Goal: Communication & Community: Answer question/provide support

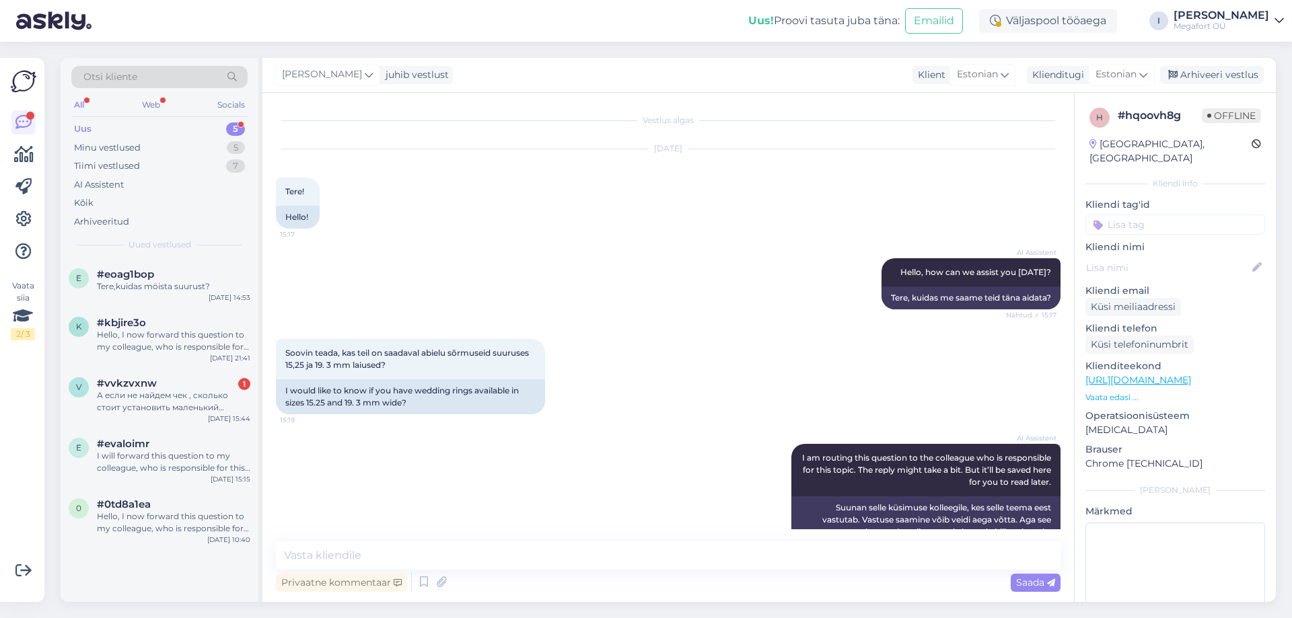
scroll to position [197, 0]
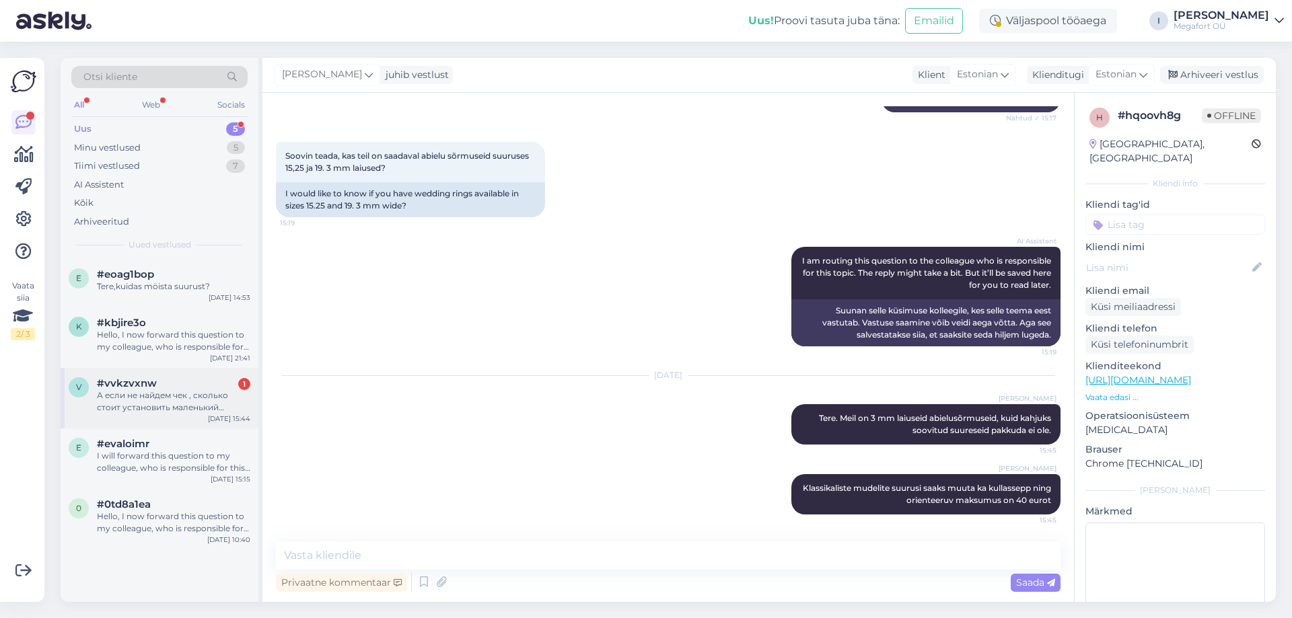
click at [159, 393] on div "А если не найдем чек , сколько стоит установить маленький камень ? В такое коль…" at bounding box center [173, 402] width 153 height 24
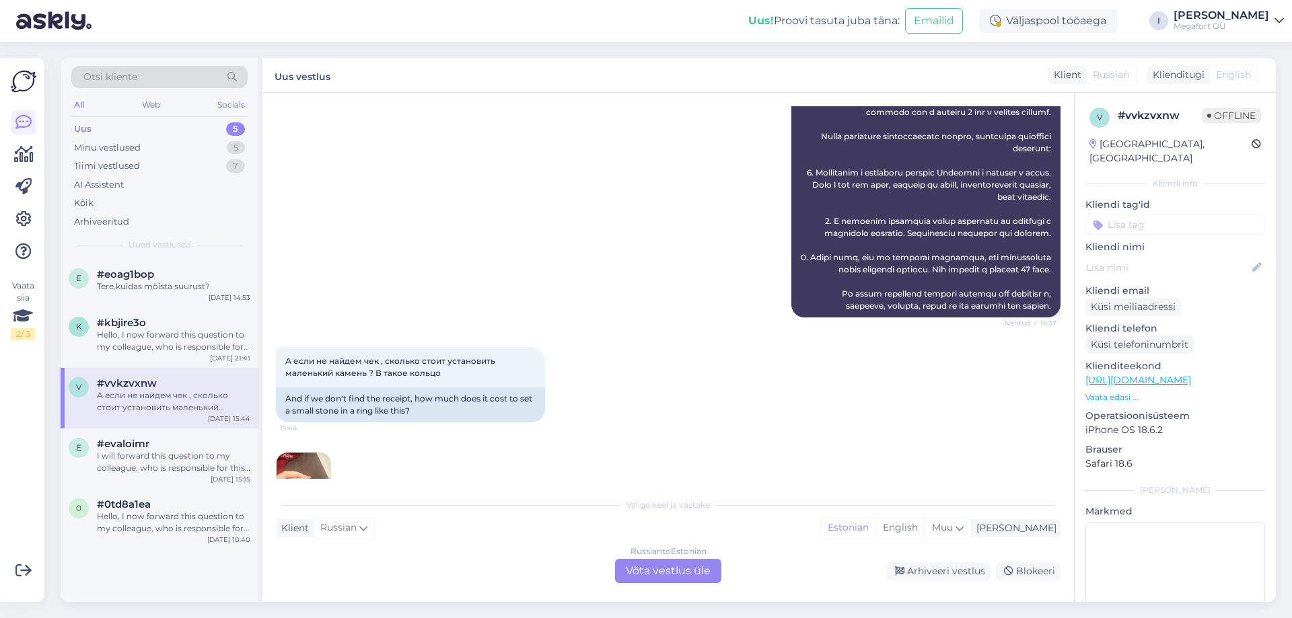
scroll to position [556, 0]
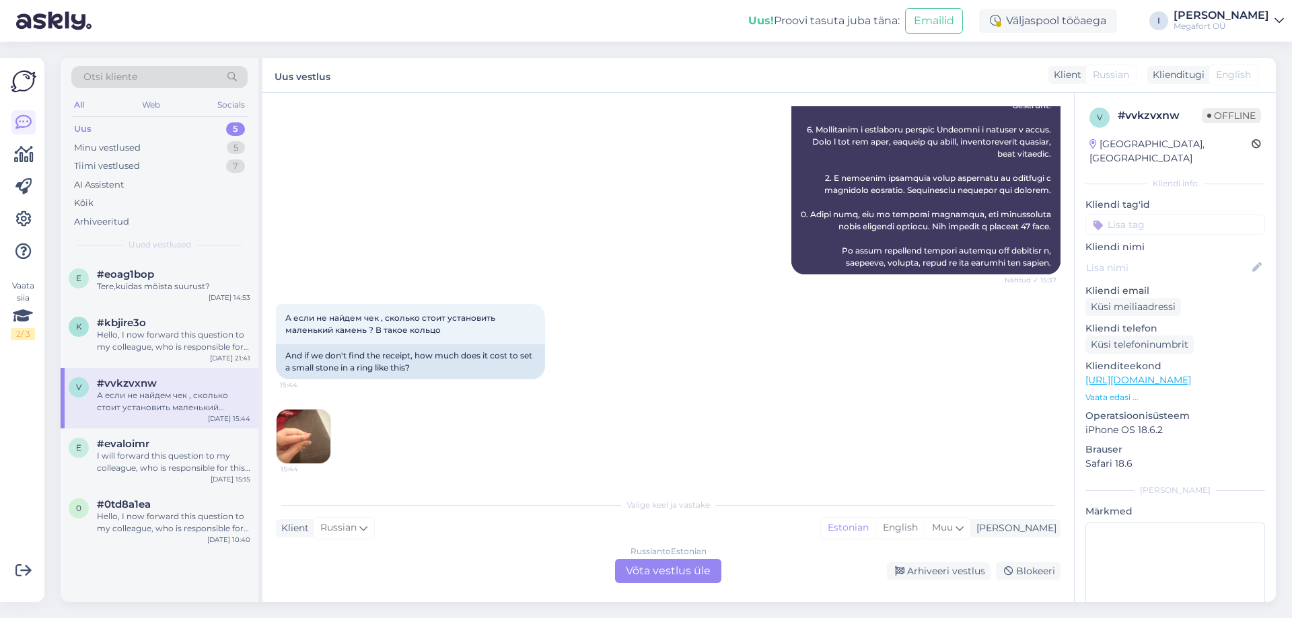
click at [308, 432] on img at bounding box center [304, 437] width 54 height 54
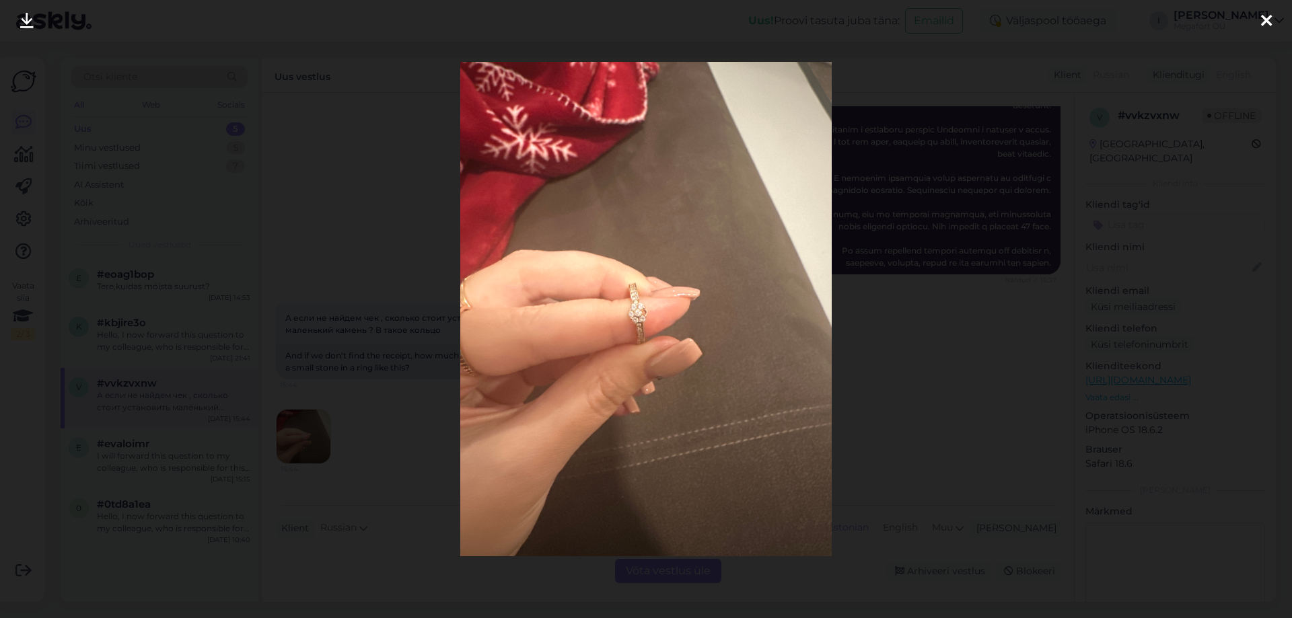
click at [1267, 20] on icon at bounding box center [1266, 21] width 11 height 17
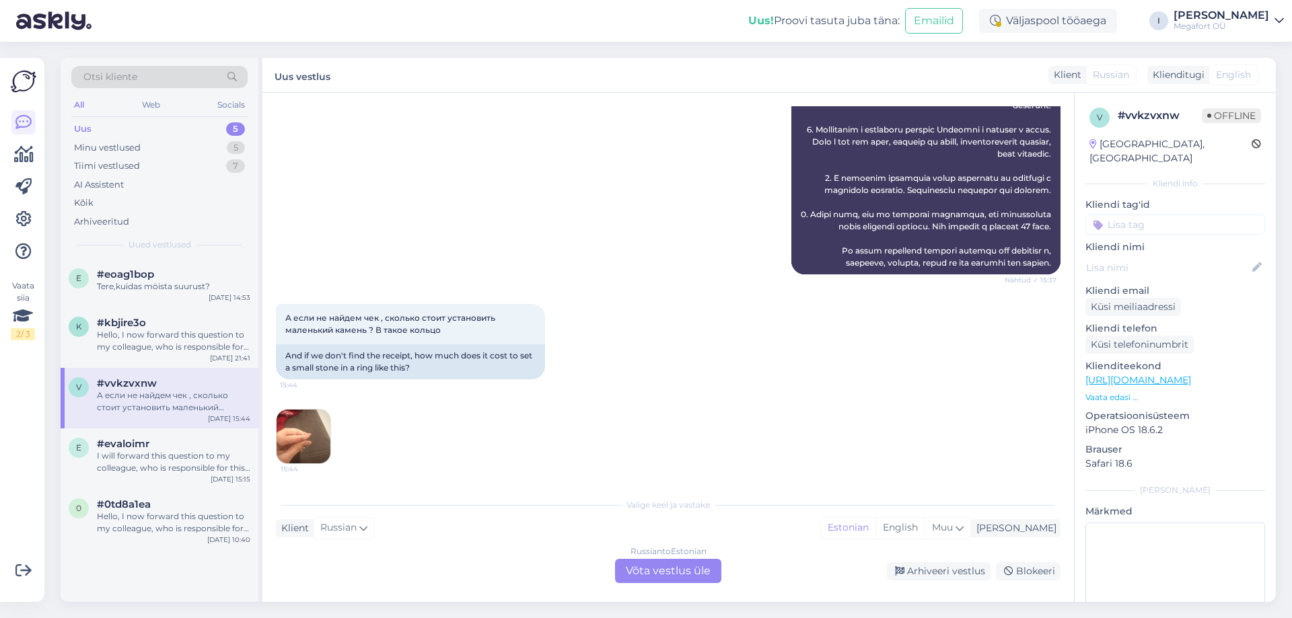
click at [445, 524] on div "Klient Russian Mina Estonian English Muu" at bounding box center [668, 528] width 785 height 18
click at [655, 569] on div "Russian to Estonian Võta vestlus üle" at bounding box center [668, 571] width 106 height 24
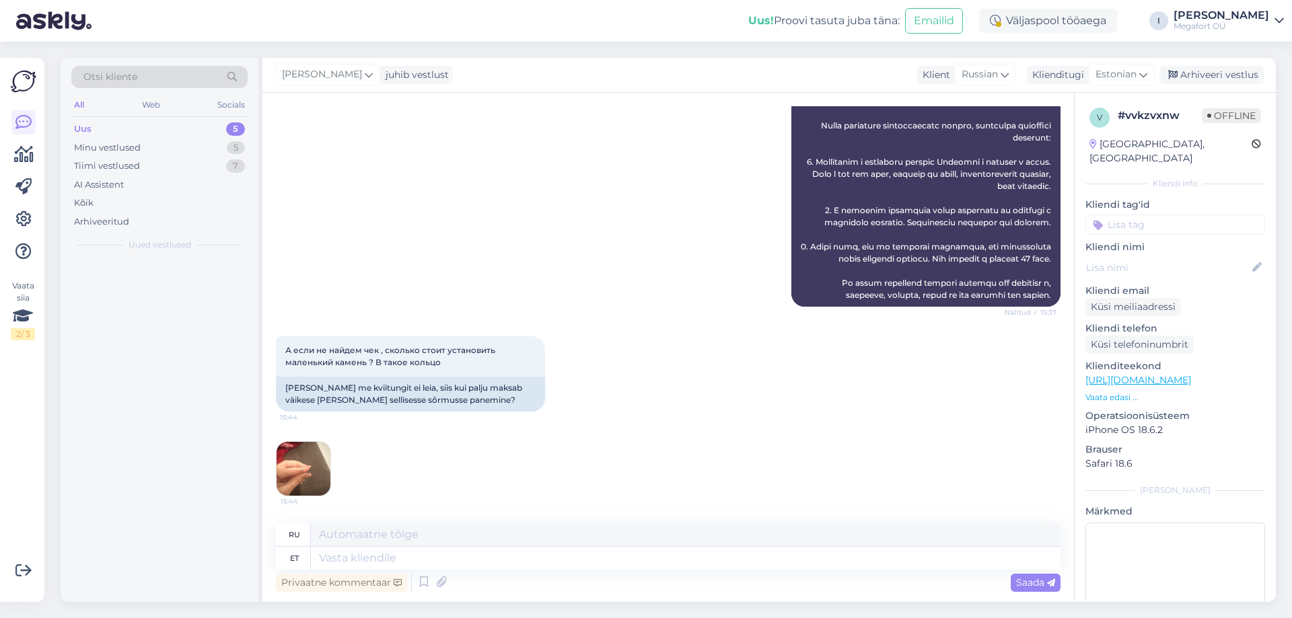
scroll to position [524, 0]
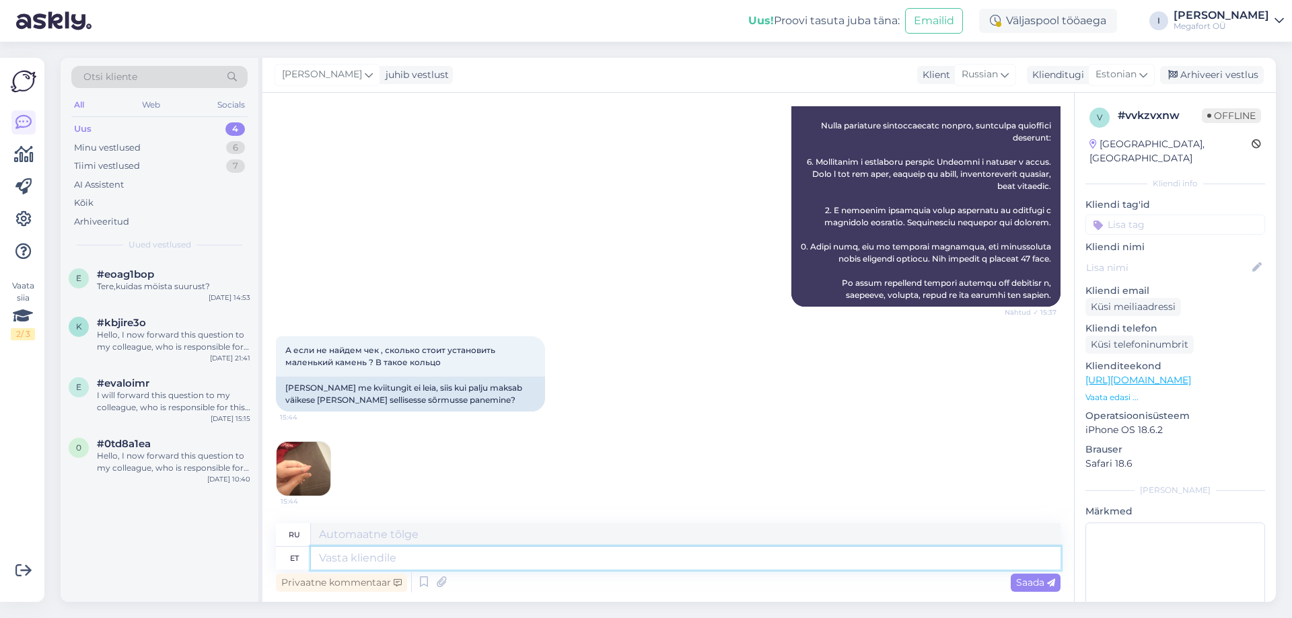
click at [383, 557] on textarea at bounding box center [686, 558] width 750 height 23
type textarea "Tere"
type textarea "Привет"
type textarea "Tere,"
type textarea "Привет,"
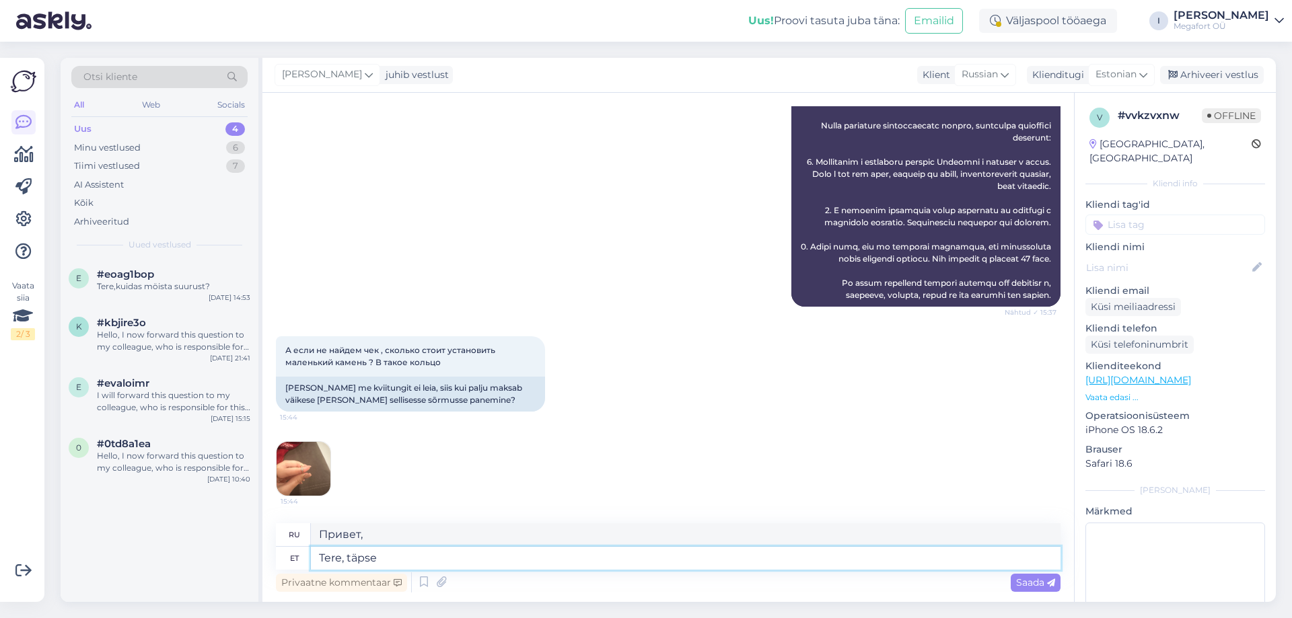
type textarea "Tere, täpse"
type textarea "Привет, точно."
type textarea "Tere, täpse hinna"
type textarea "Здравствуйте, точная цена"
type textarea "Tere, täpse hinna oskab"
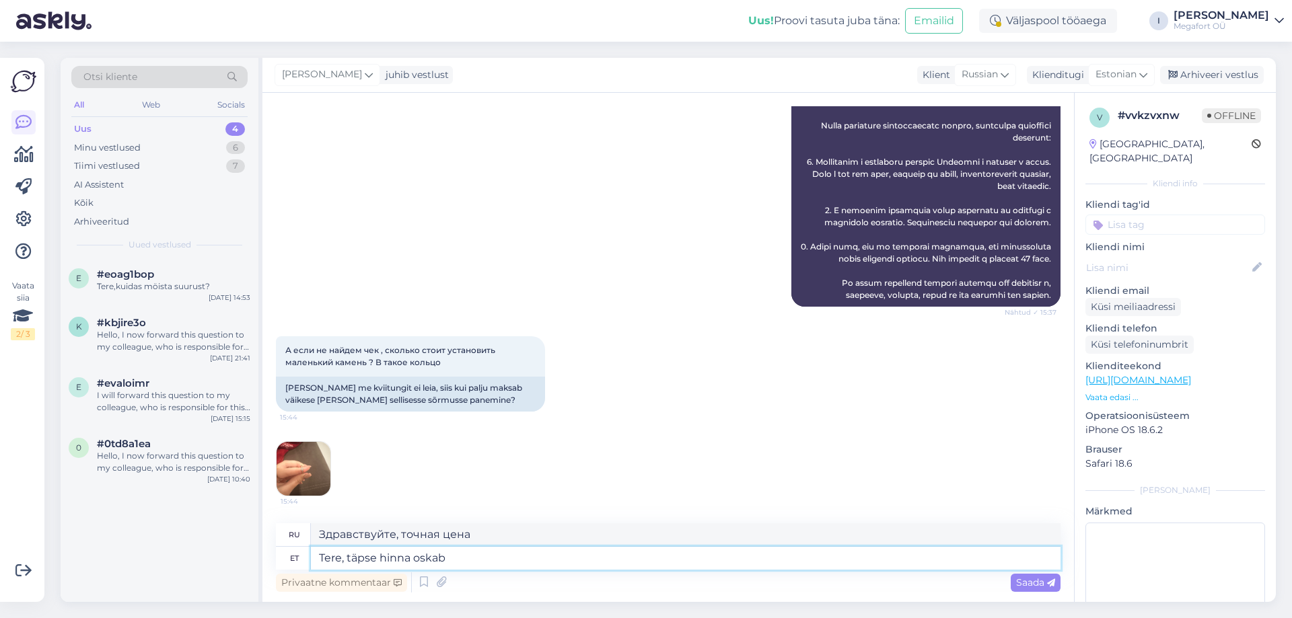
type textarea "Здравствуйте, можете ли вы назвать мне точную цену?"
type textarea "Tere, täpse hinna oskab öelda kullassepp k"
type textarea "Здравствуйте, точную цену вам может сказать ювелир."
type textarea "Tere, täpse hinna oskab öelda kullassepp kui o"
type textarea "Здравствуйте, ювелир может сказать вам точную цену, если"
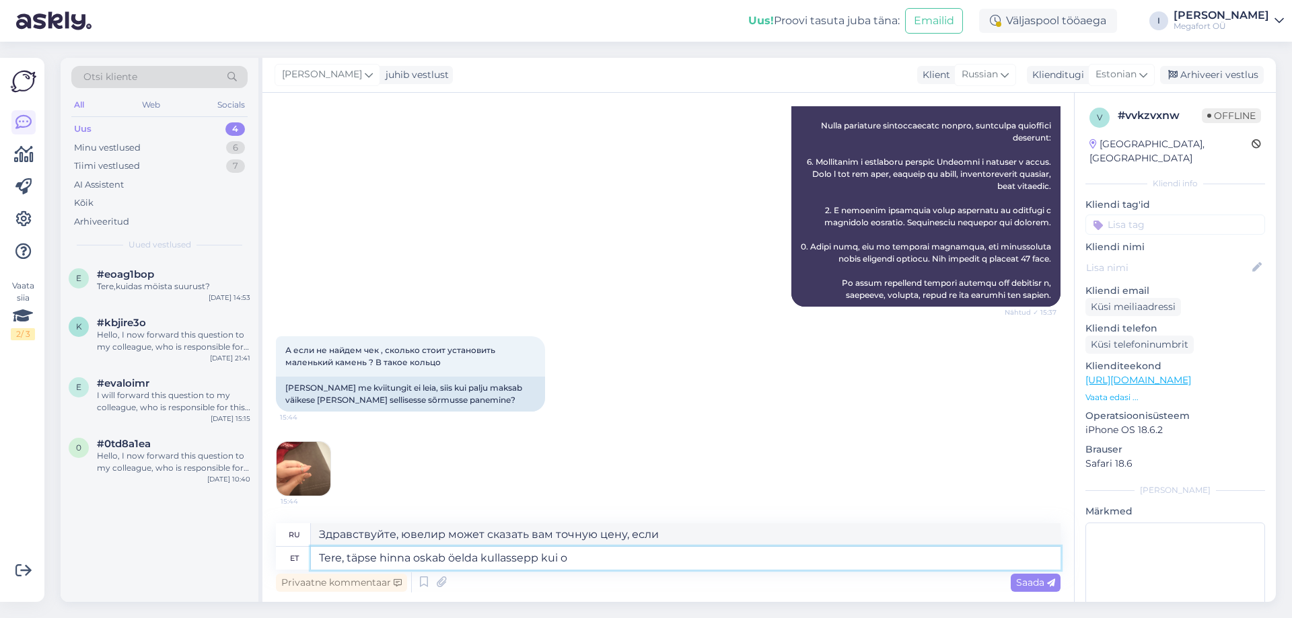
type textarea "Tere, täpse hinna oskab öelda kullassepp kui o"
type textarea "Здравствуйте, точную цену может дать ювелир, если..."
type textarea "Tere, täpse hinna oskab öelda kullassepp kui on t"
type textarea "Здравствуйте, точную цену может сказать ювелир, если таковой имеется."
type textarea "Tere, täpse hinna oskab öelda kullassepp kui on toote ü"
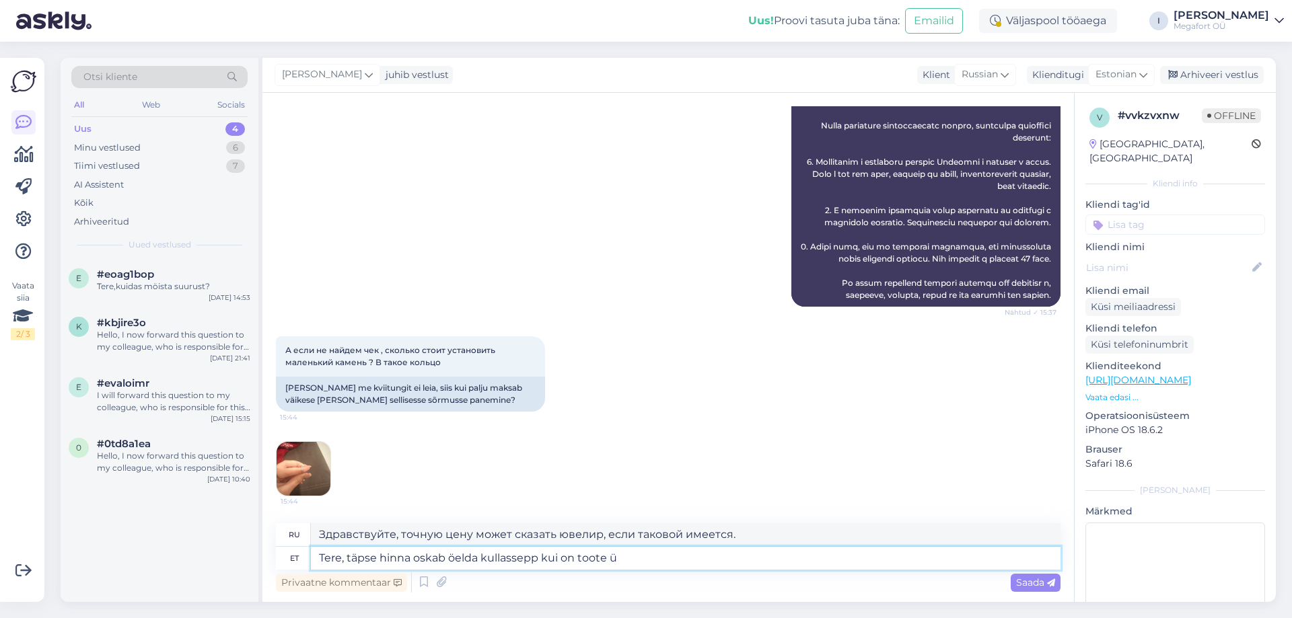
type textarea "Здравствуйте, точную цену может назвать ювелир, если изделие"
type textarea "Tere, täpse hinna oskab öelda kullassepp kui on toote üle v"
type textarea "Здравствуйте, точную цену вам сможет сказать ювелир, если изделие у него есть."
type textarea "Tere, täpse hinna oskab öelda kullassepp kui on toote üle vaadanud."
type textarea "Здравствуйте, точную цену вам сможет назвать ювелир после осмотра изделия."
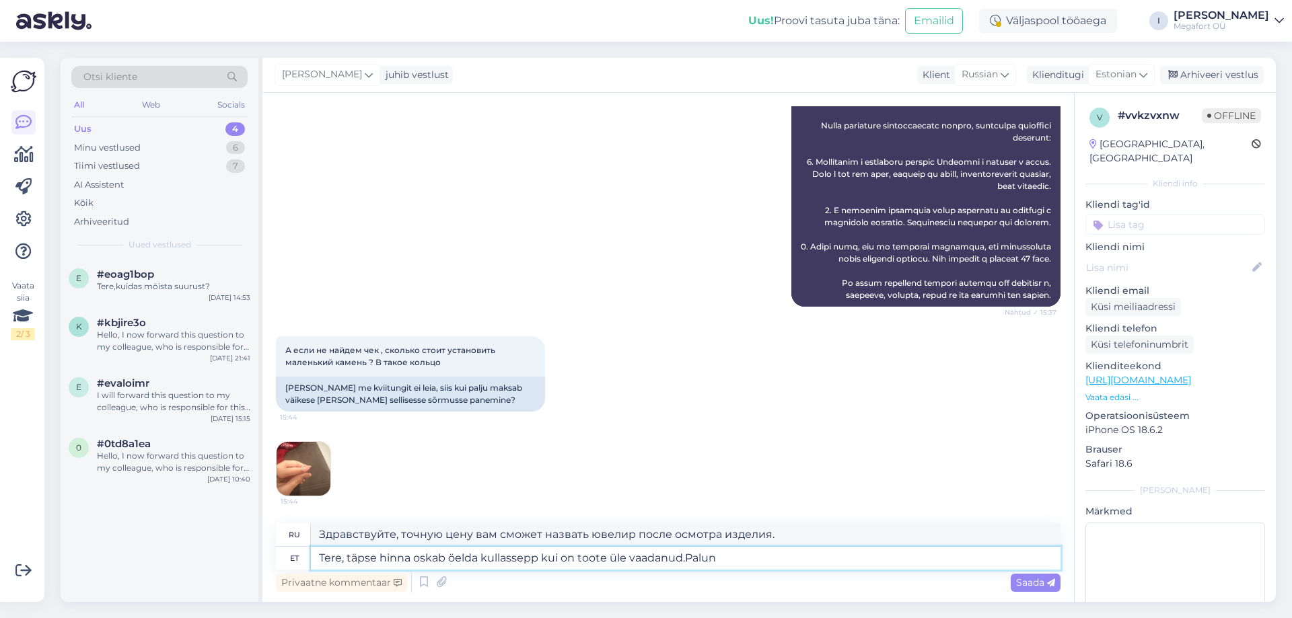
type textarea "Tere, täpse hinna oskab öelda kullassepp kui on toote üle vaadanud.Palun p"
type textarea "Здравствуйте, ювелир сможет назвать вам точную цену после vaadanud.Palun издели…"
type textarea "Tere, täpse hinna oskab öelda kullassepp kui on toote üle vaadanud.Palun pöördu…"
type textarea "Здравствуйте, ювелир сможет назвать вам точную цену после vaadanud.Palun издели…"
type textarea "Tere, täpse hinna oskab öelda kullassepp kui on toote üle vaadanud.Palun pöördu…"
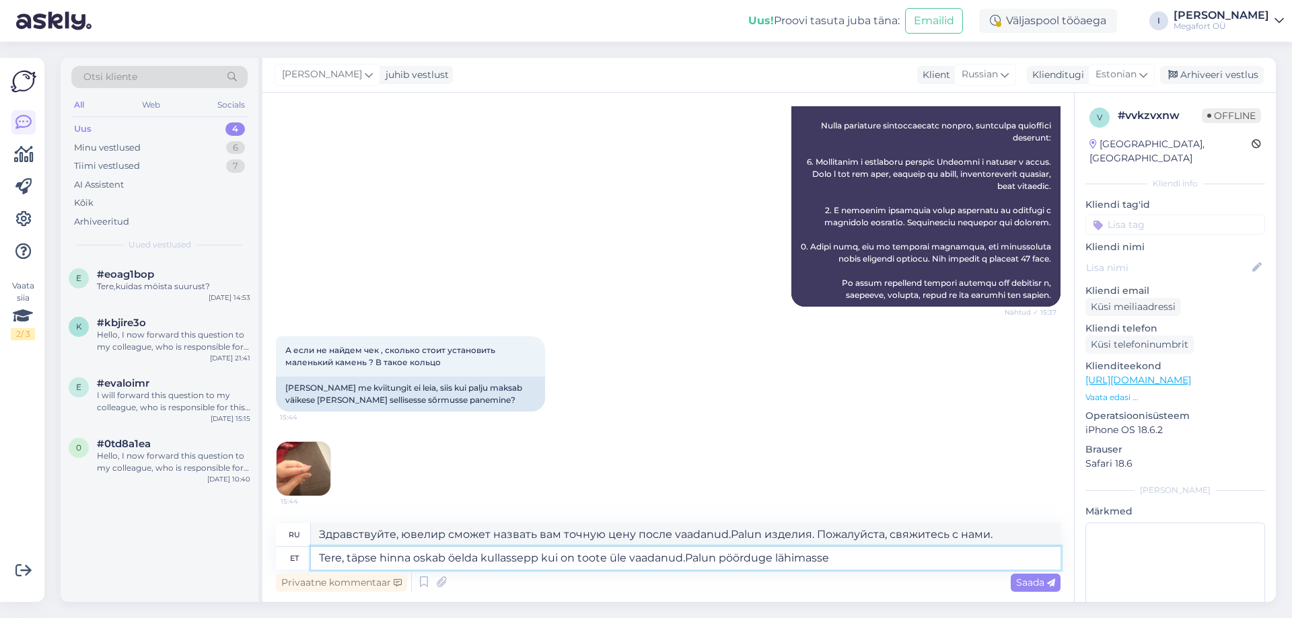
type textarea "Здравствуйте, точную цену может назвать ювелир после vaadanud.Palun изделия. По…"
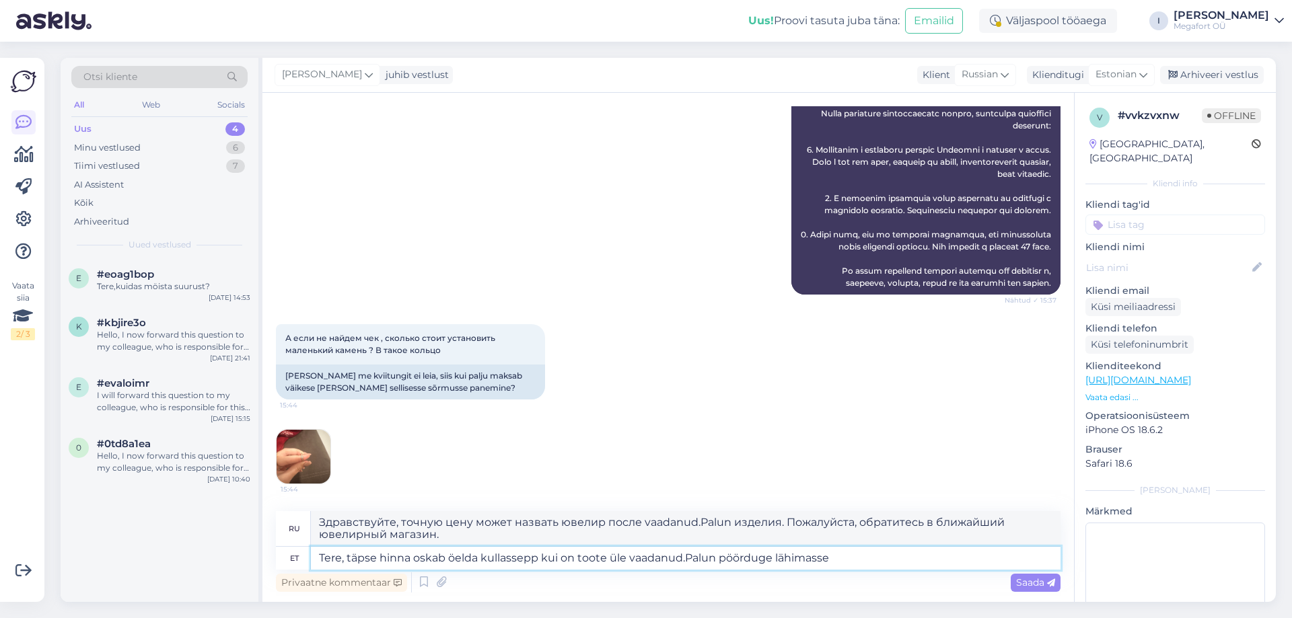
scroll to position [536, 0]
type textarea "Tere, täpse hinna oskab öelda kullassepp kui on toote üle vaadanud.Palun pöördu…"
type textarea "Здравствуйте! Точную цену может назвать ювелир после vaadanud.Palun изделия. Об…"
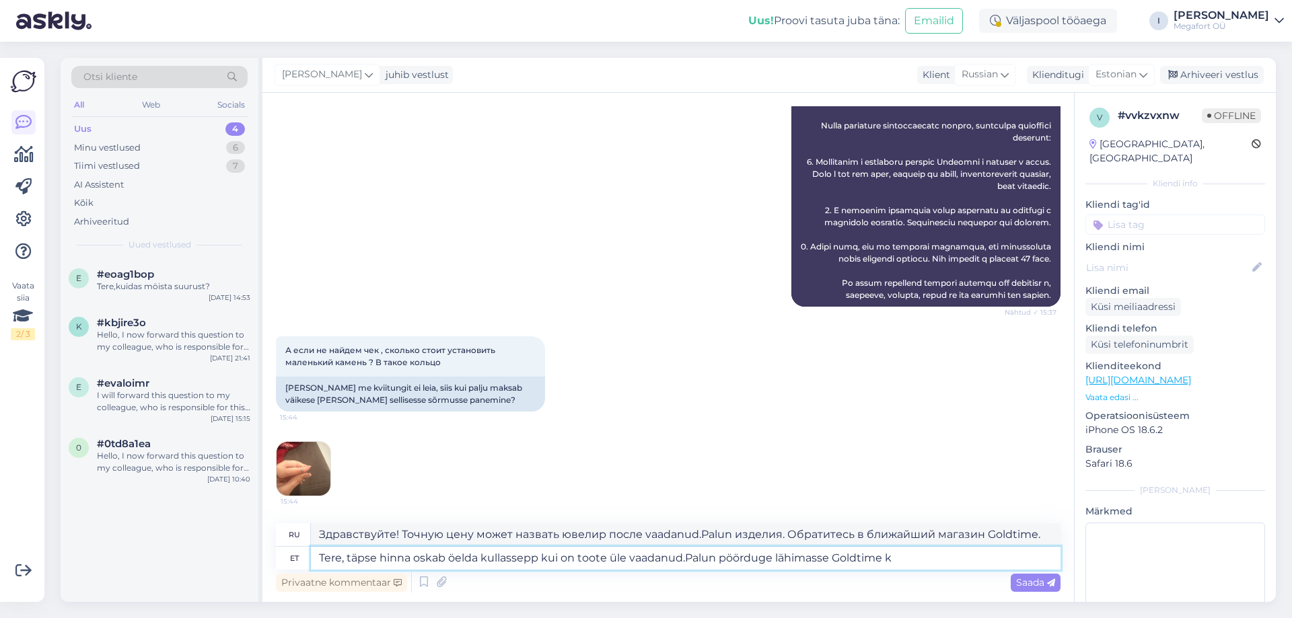
scroll to position [524, 0]
type textarea "Tere, täpse hinna oskab öelda kullassepp kui on toote üle vaadanud.Palun pöördu…"
type textarea "Здравствуйте! Точную цену может назвать ювелир после vaadanud.Palun изделия. По…"
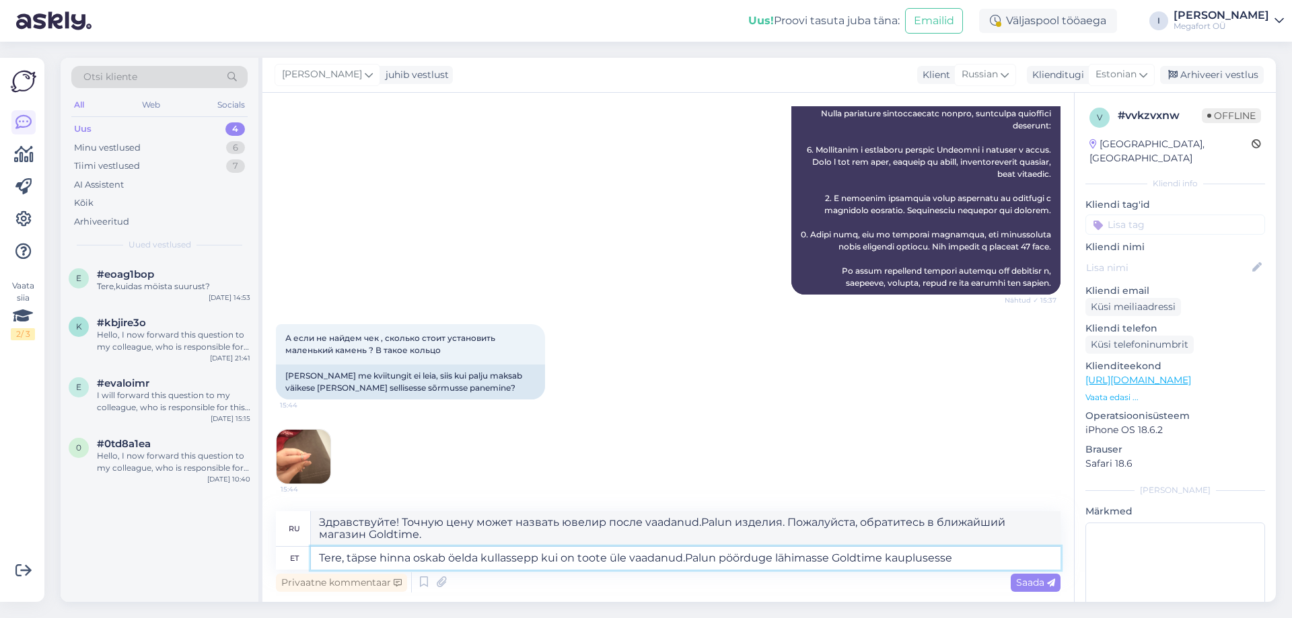
scroll to position [536, 0]
type textarea "Tere, täpse hinna oskab öelda kullassepp kui on toote üle vaadanud.Palun pöördu…"
type textarea "Здравствуйте! Точную цену может назвать ювелир после vaadanud.Palun изделия. По…"
type textarea "Tere, täpse hinna oskab öelda kullassepp kui on toote üle vaadanud.Palun pöördu…"
type textarea "Здравствуйте! Точную цену может назвать ювелир после vaadanud.Palun изделия. По…"
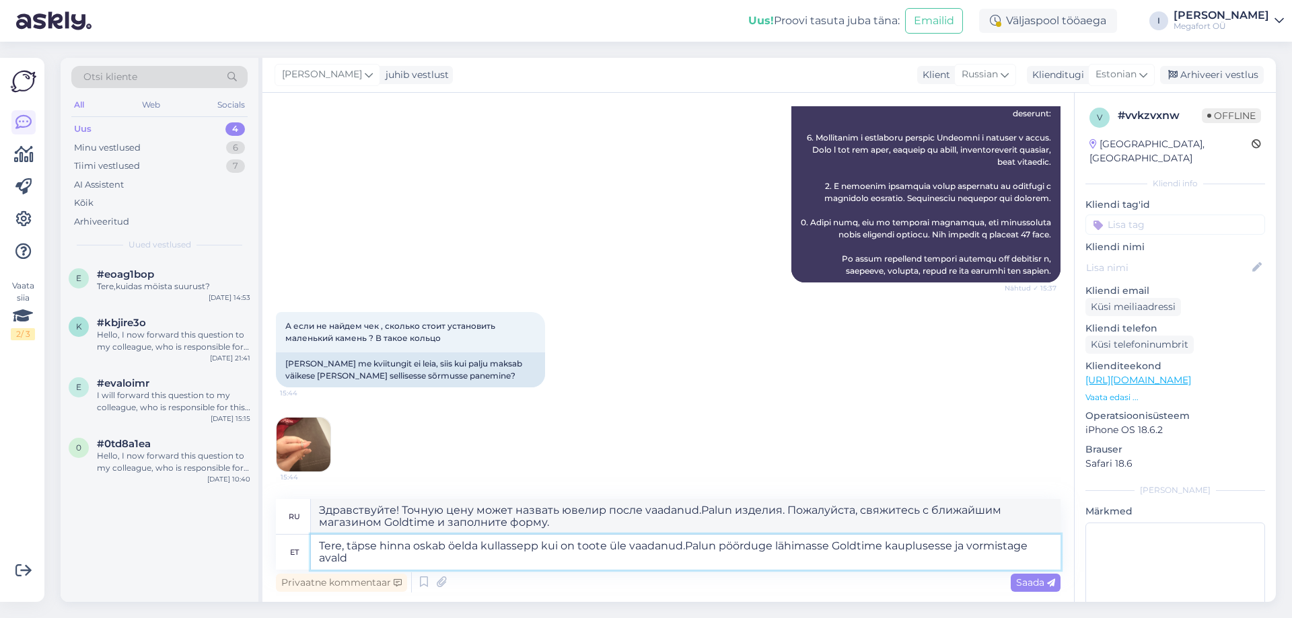
scroll to position [548, 0]
type textarea "Tere, täpse hinna oskab öelda kullassepp kui on toote üle vaadanud.Palun pöördu…"
type textarea "Здравствуйте! Ювелир сможет назвать вам точную цену после vaadanud.Palun издели…"
type textarea "Tere, täpse hinna oskab öelda kullassepp kui on toote üle vaadanud.Palun pöördu…"
type textarea "Здравствуйте! Ювелир сможет назвать вам точную цену после vaadanud.Palun издели…"
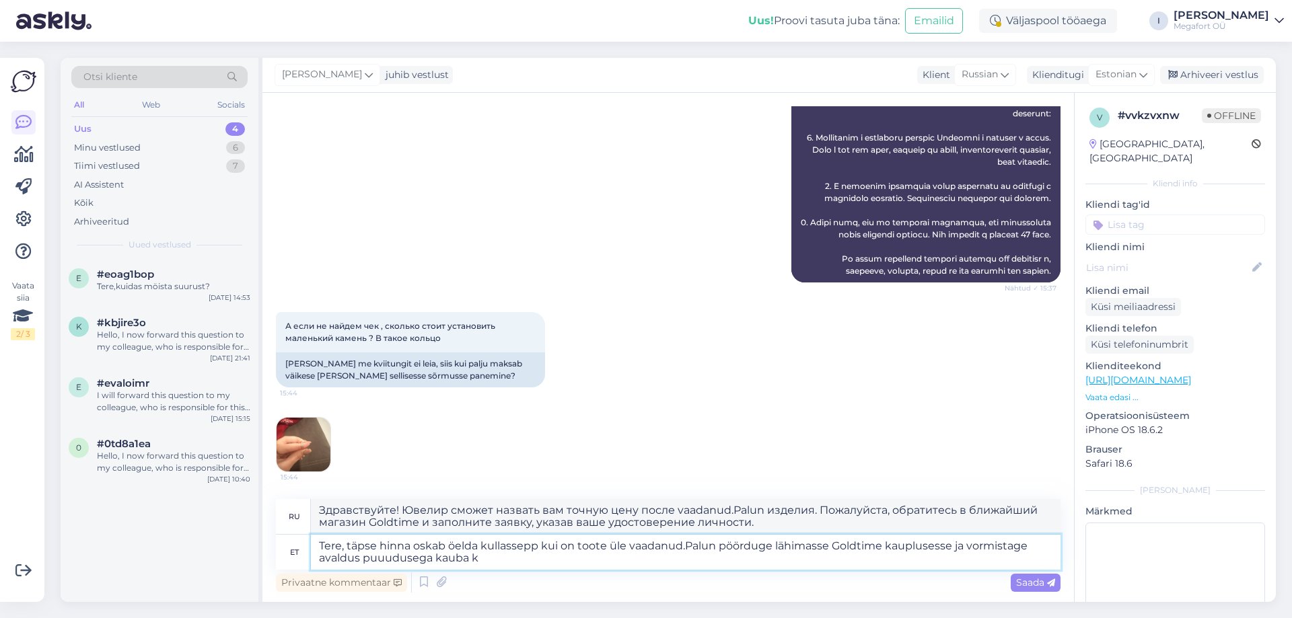
type textarea "Tere, täpse hinna oskab öelda kullassepp kui on toote üle vaadanud.Palun pöördu…"
type textarea "Здравствуйте, ювелир сможет назвать вам точную цену после vaadanud.Palun издели…"
type textarea "Tere, täpse hinna oskab öelda kullassepp kui on toote üle vaadanud.Palun pöördu…"
type textarea "Здравствуйте, ювелир сможет назвать вам точную цену после vaadanud.Palun издели…"
type textarea "Tere, täpse hinna oskab öelda kullassepp kui on toote üle vaadanud.Palun pöördu…"
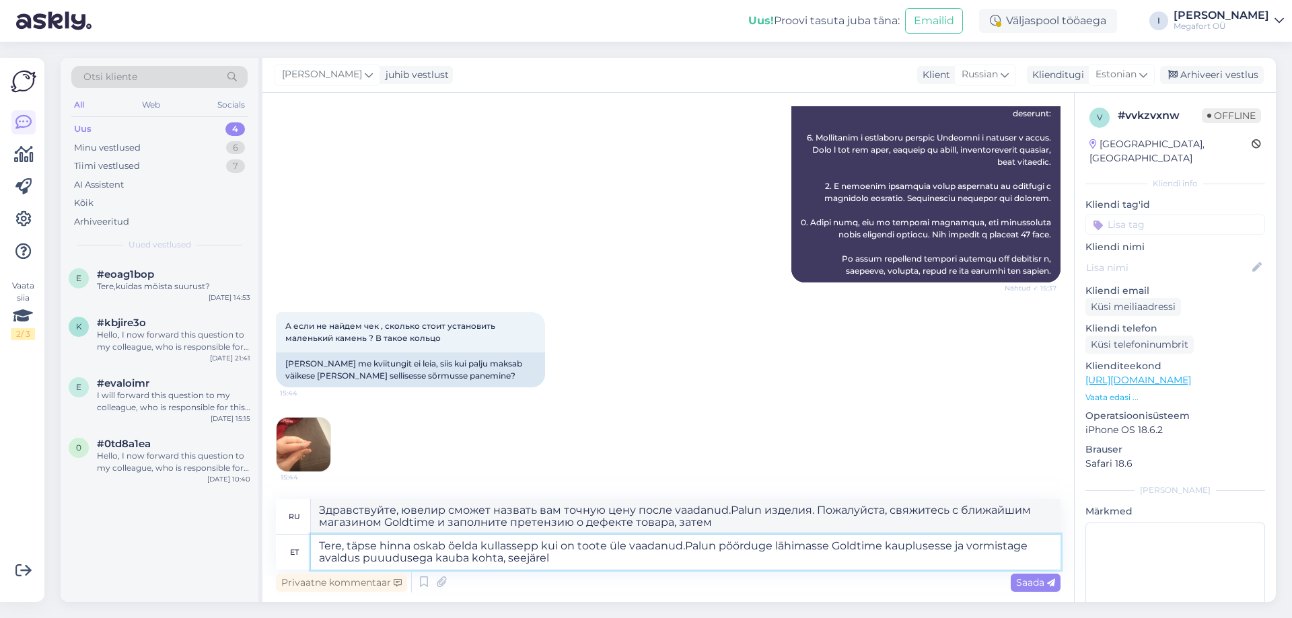
type textarea "Здравствуйте! Ювелир сможет назвать вам точную цену после vaadanud.Palun издели…"
type textarea "Tere, täpse hinna oskab öelda kullassepp kui on toote üle vaadanud.Palun pöördu…"
type textarea "Здравствуйте, ювелир сможет назвать вам точную цену после vaadanud.Palun издели…"
type textarea "Tere, täpse hinna oskab öelda kullassepp kui on toote üle vaadanud.Palun pöördu…"
type textarea "Здравствуйте, ювелир сможет назвать вам точную цену после vaadanud.Palun издели…"
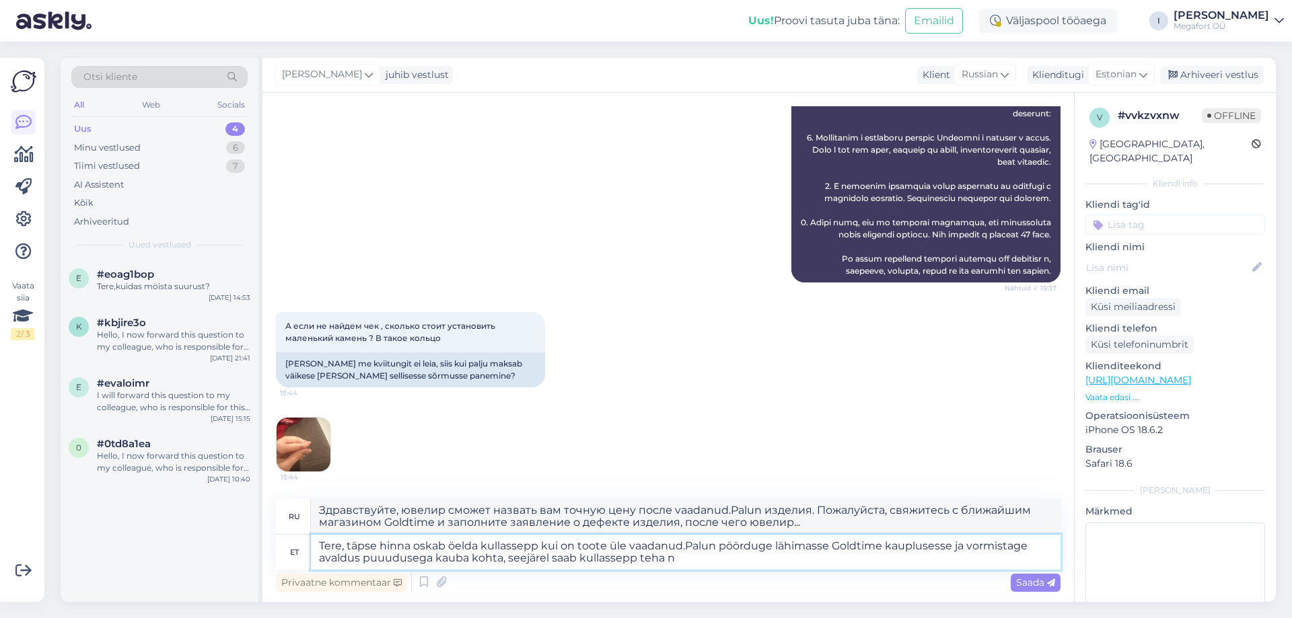
type textarea "Tere, täpse hinna oskab öelda kullassepp kui on toote üle vaadanud.Palun pöördu…"
type textarea "Здравствуйте, ювелир сможет назвать вам точную цену после vaadanud.Palun издели…"
type textarea "Tere, täpse hinna oskab öelda kullassepp kui on toote üle vaadanud.Palun pöördu…"
type textarea "Здравствуйте, ювелир сможет назвать вам точную цену после vaadanud.Palun издели…"
type textarea "Tere, täpse hinna oskab öelda kullassepp kui on toote üle vaadanud.Palun pöördu…"
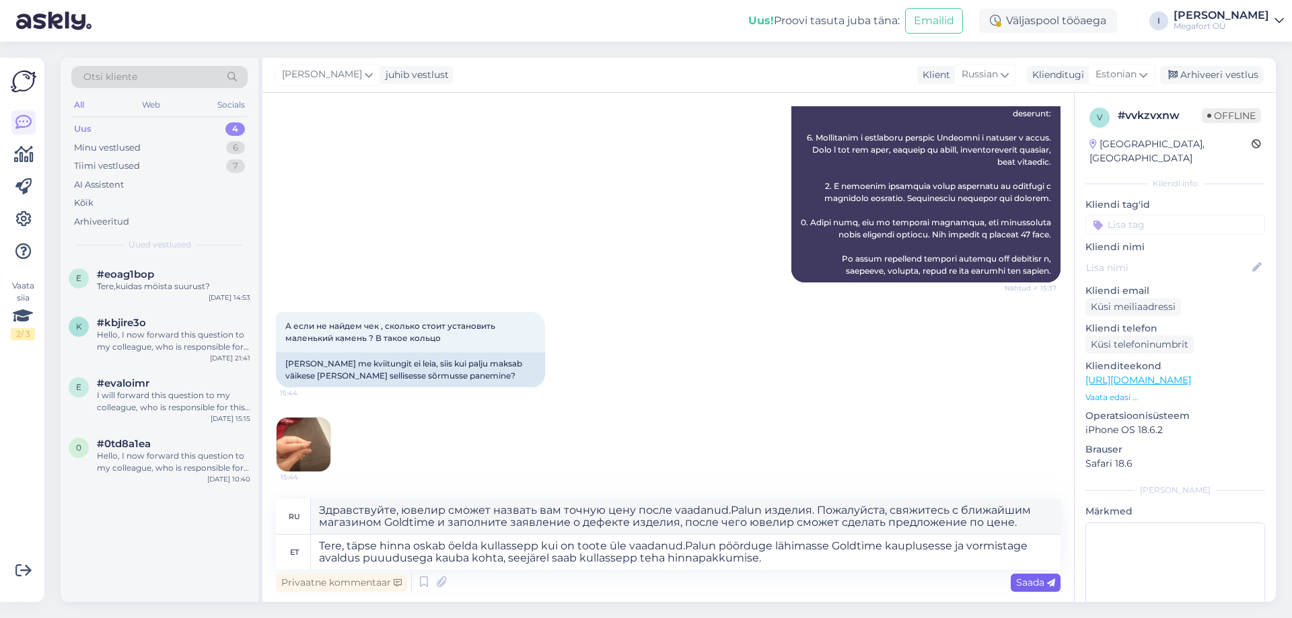
click at [1024, 583] on span "Saada" at bounding box center [1035, 583] width 39 height 12
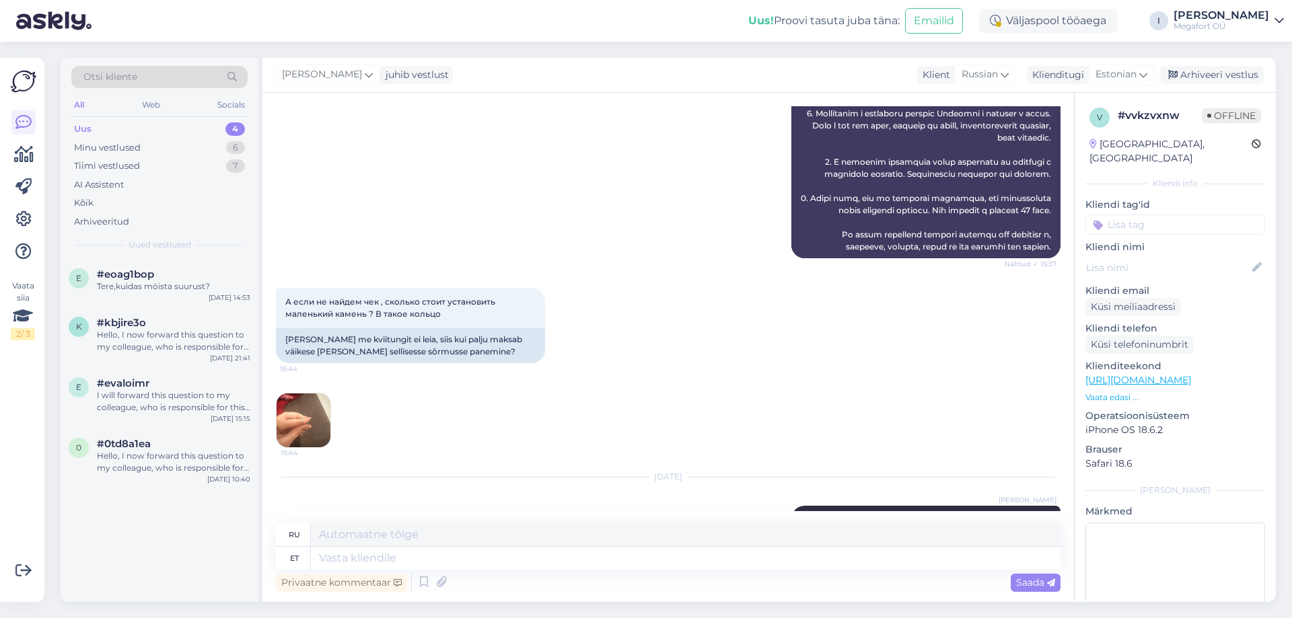
scroll to position [717, 0]
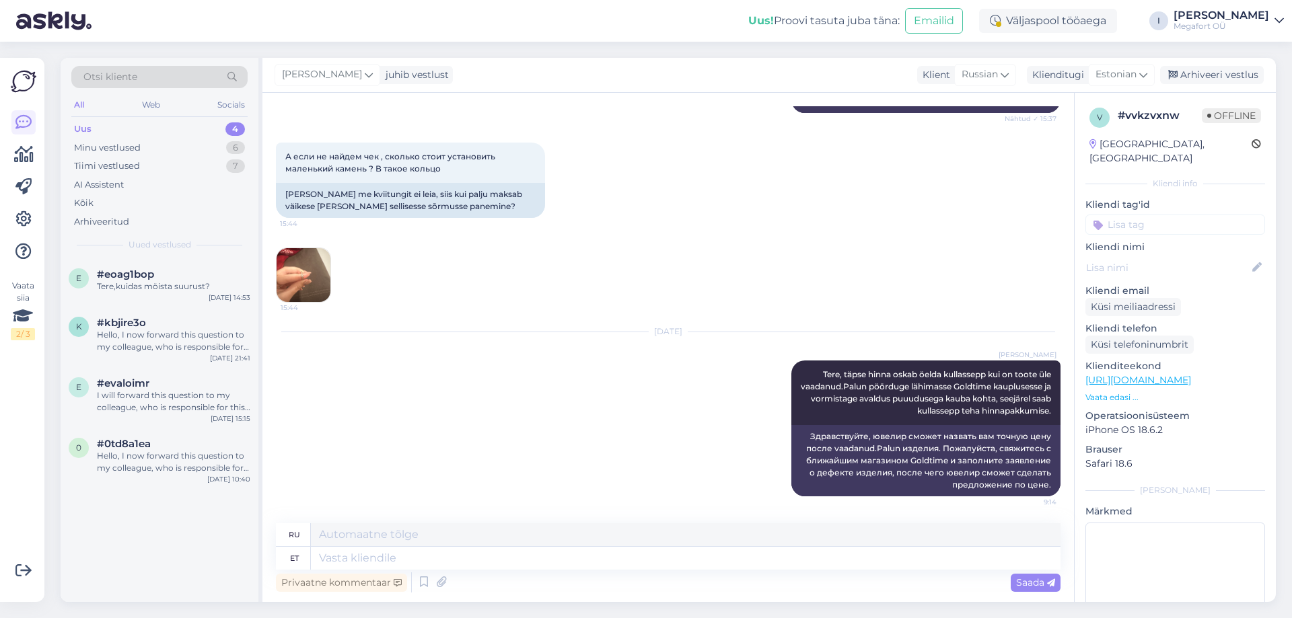
click at [87, 123] on div "Uus" at bounding box center [82, 128] width 17 height 13
click at [129, 283] on div "Tere,kuidas möista suurust?" at bounding box center [173, 287] width 153 height 12
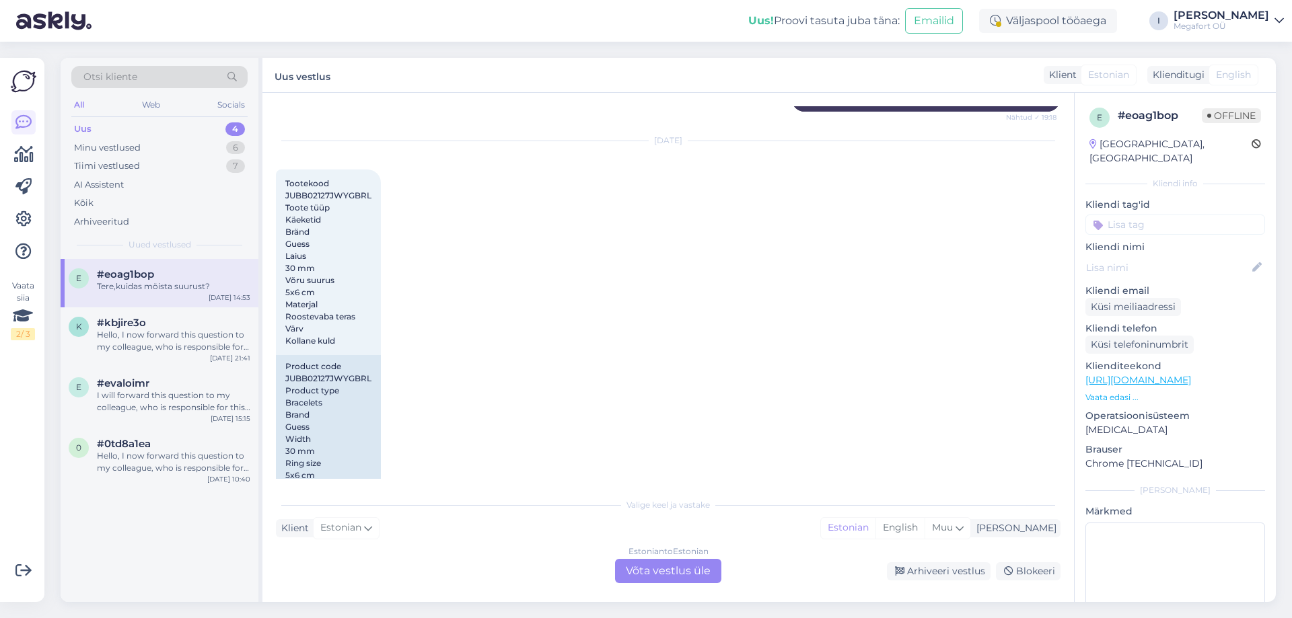
scroll to position [542, 0]
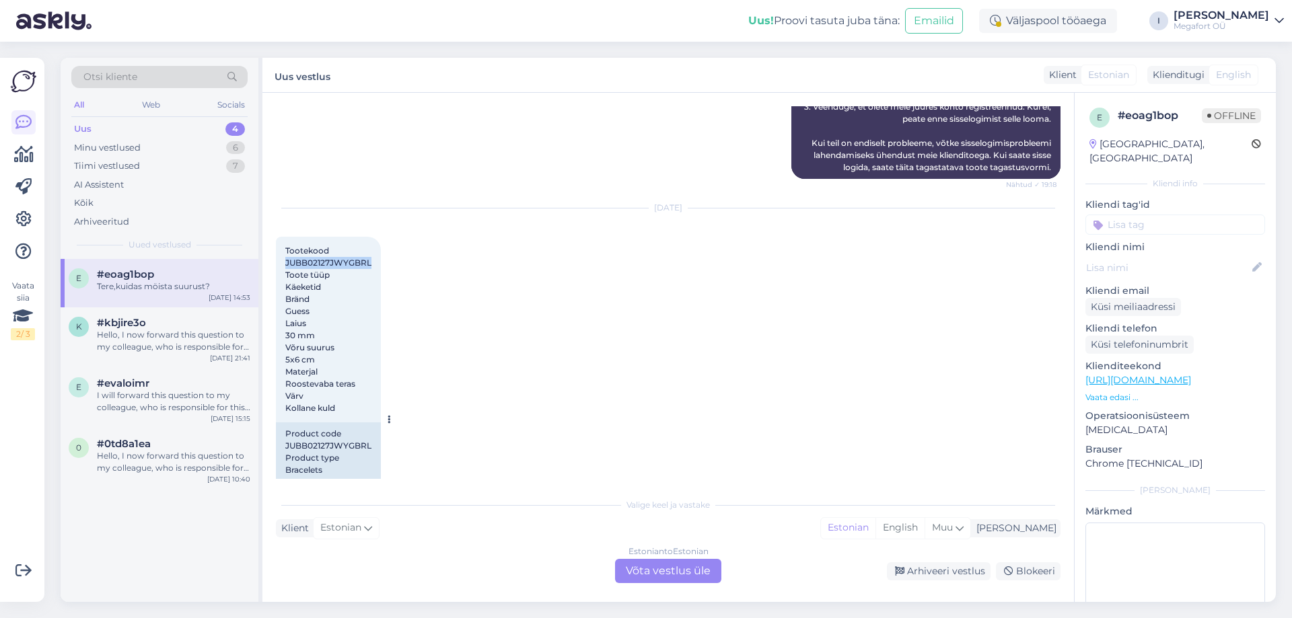
drag, startPoint x: 285, startPoint y: 262, endPoint x: 376, endPoint y: 260, distance: 90.8
click at [376, 260] on div "Tootekood JUBB02127JWYGBRL Toote tüüp Käeketid Bränd Guess Laius 30 mm Võru suu…" at bounding box center [328, 330] width 105 height 186
copy span "JUBB02127JWYGBRL"
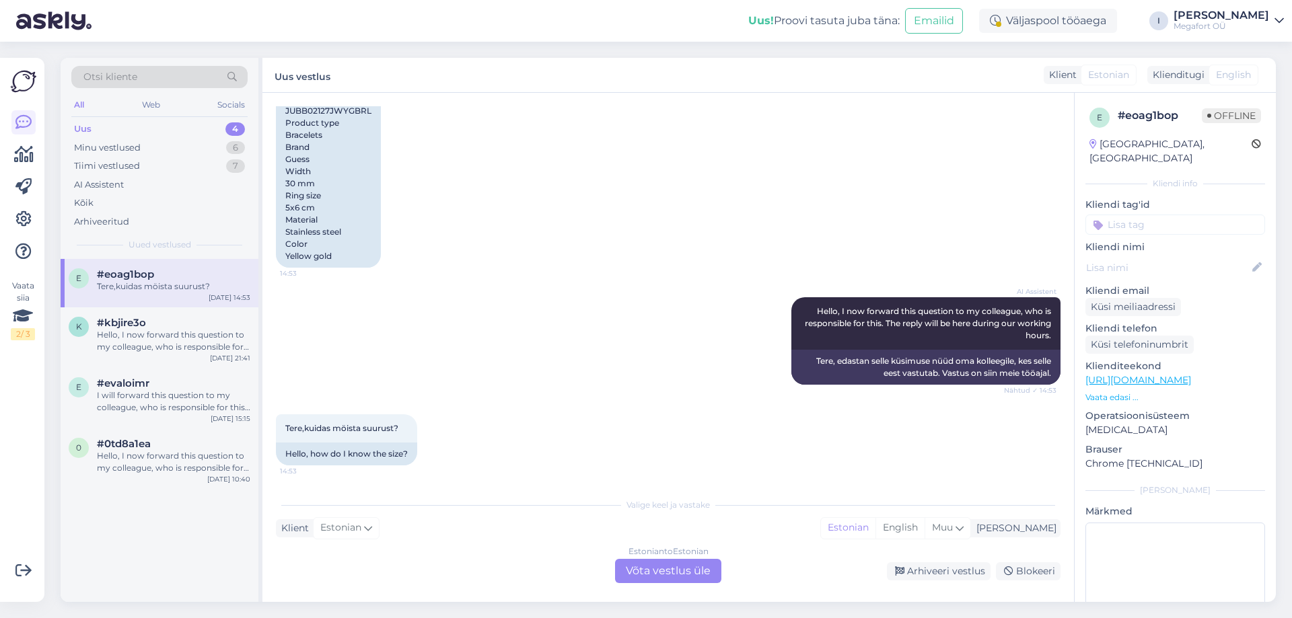
scroll to position [879, 0]
click at [655, 573] on div "Estonian to Estonian Võta vestlus üle" at bounding box center [668, 571] width 106 height 24
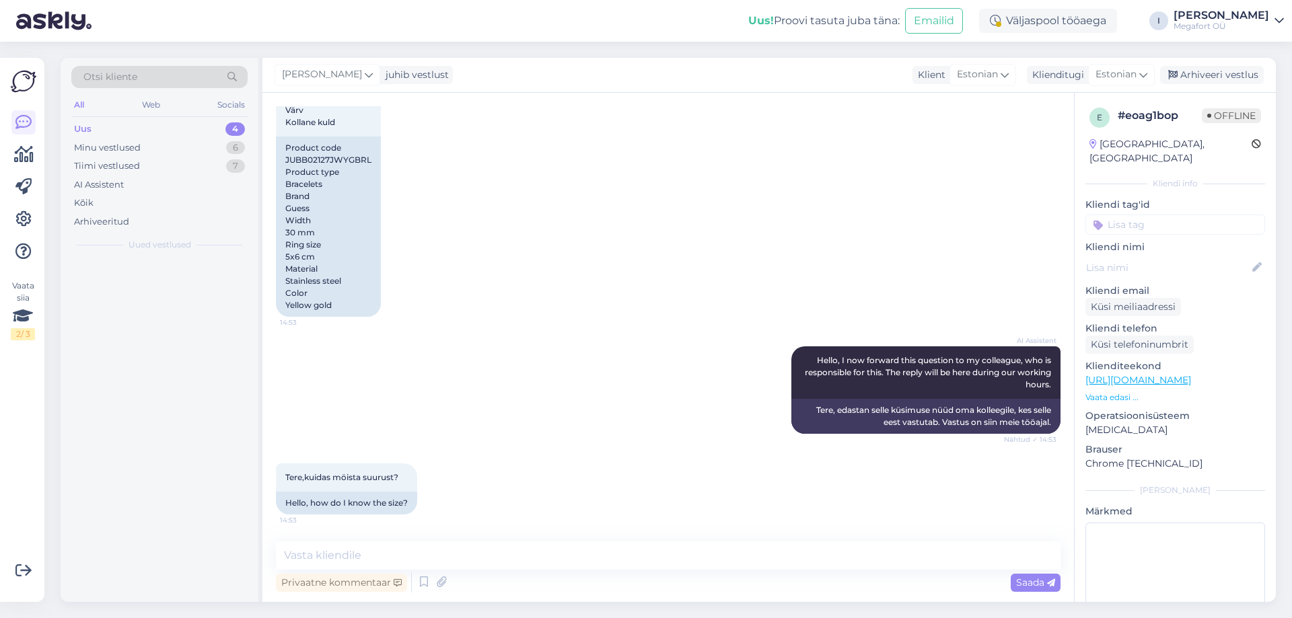
scroll to position [828, 0]
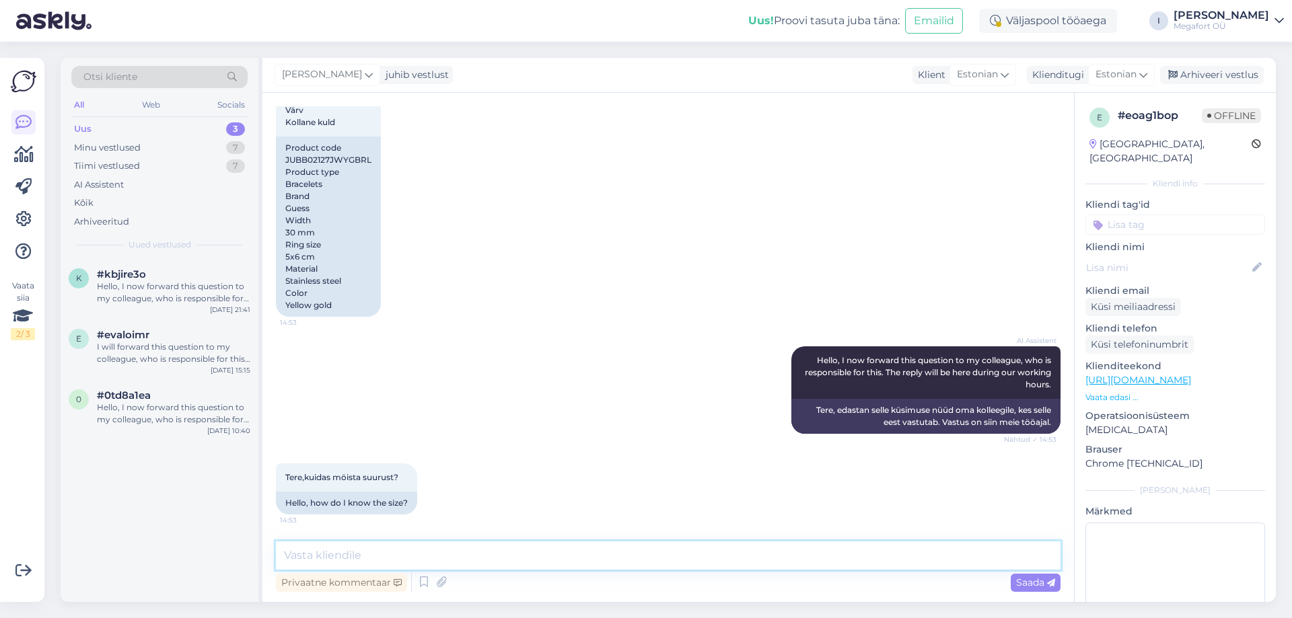
click at [411, 556] on textarea at bounding box center [668, 556] width 785 height 28
click at [809, 553] on textarea "Tere,antud käevõru on ovaalse kujuga, seetõttu on märgitud suurus 5cm*6cm.See s…" at bounding box center [668, 556] width 785 height 28
click at [889, 557] on textarea "Tere,antud käevõru on ovaalse kujuga, seetõttu on märgitud suurus 5cm*6cm.See s…" at bounding box center [668, 556] width 785 height 28
type textarea "Tere,antud käevõru on ovaalse kujuga, seetõttu on märgitud suurus 5cm*6cm.See s…"
click at [1023, 579] on span "Saada" at bounding box center [1035, 583] width 39 height 12
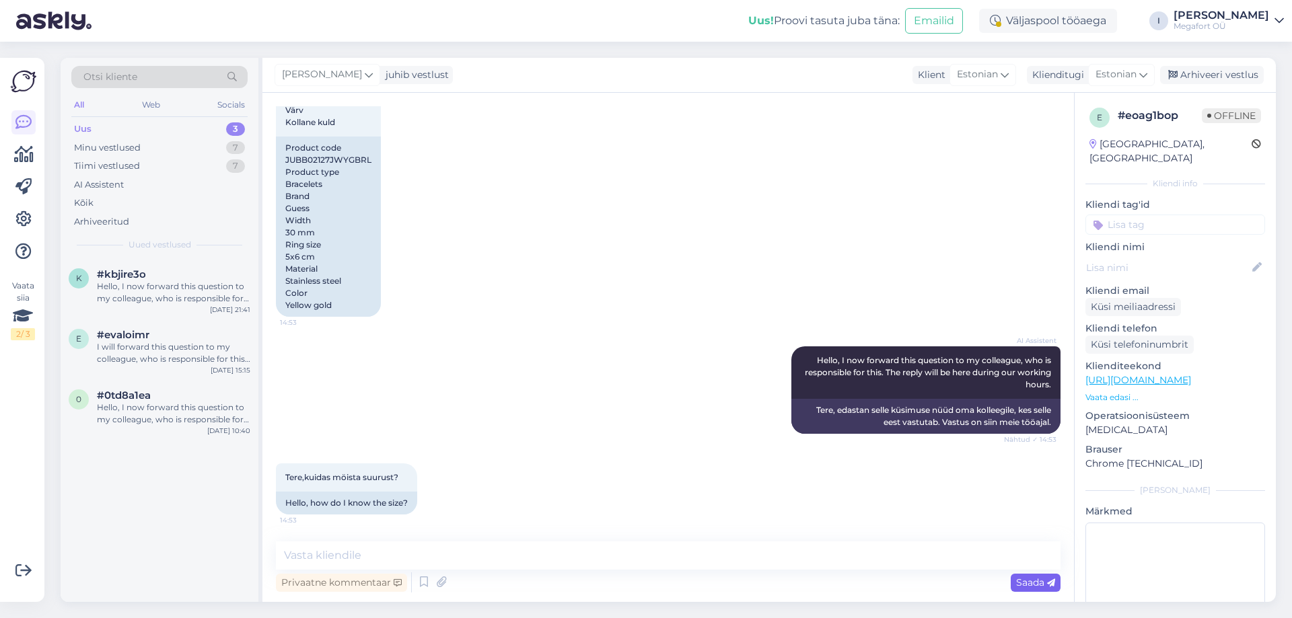
scroll to position [927, 0]
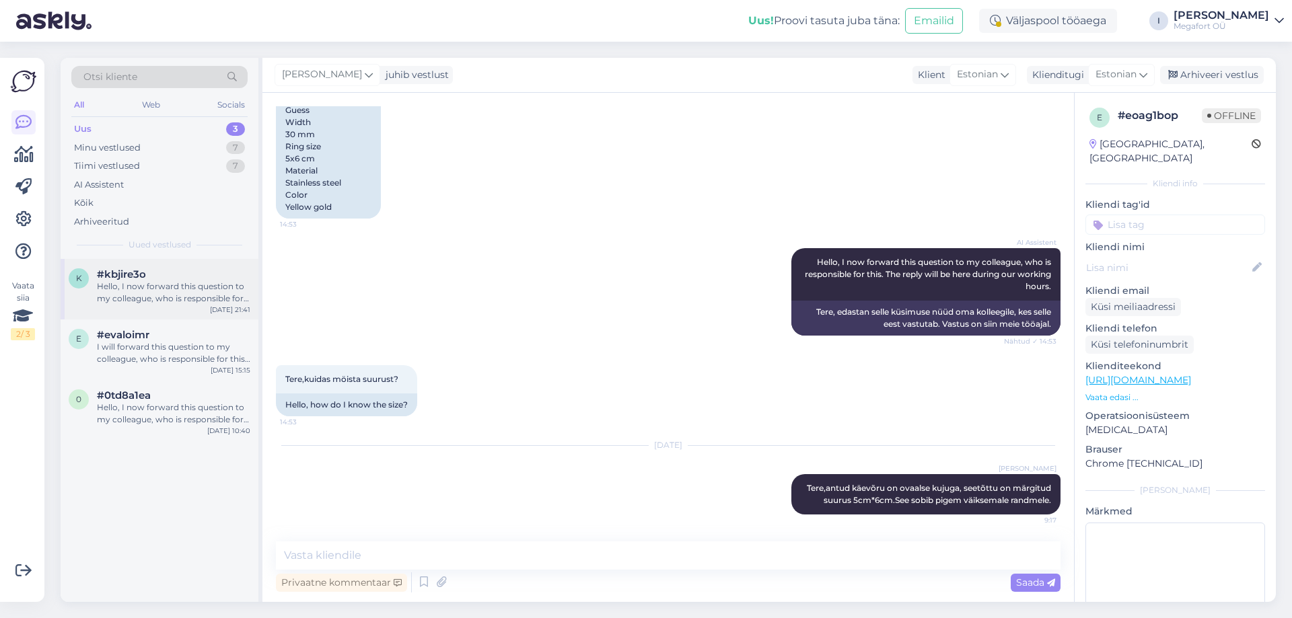
click at [142, 287] on div "Hello, I now forward this question to my colleague, who is responsible for this…" at bounding box center [173, 293] width 153 height 24
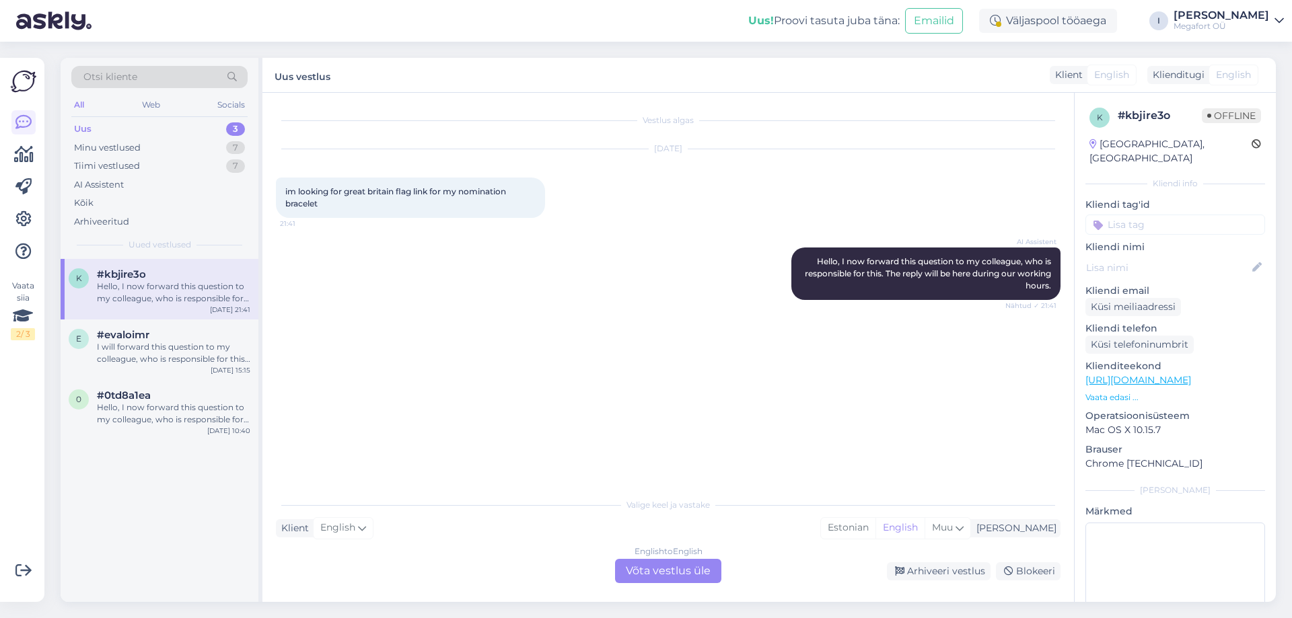
click at [657, 572] on div "English to English Võta vestlus üle" at bounding box center [668, 571] width 106 height 24
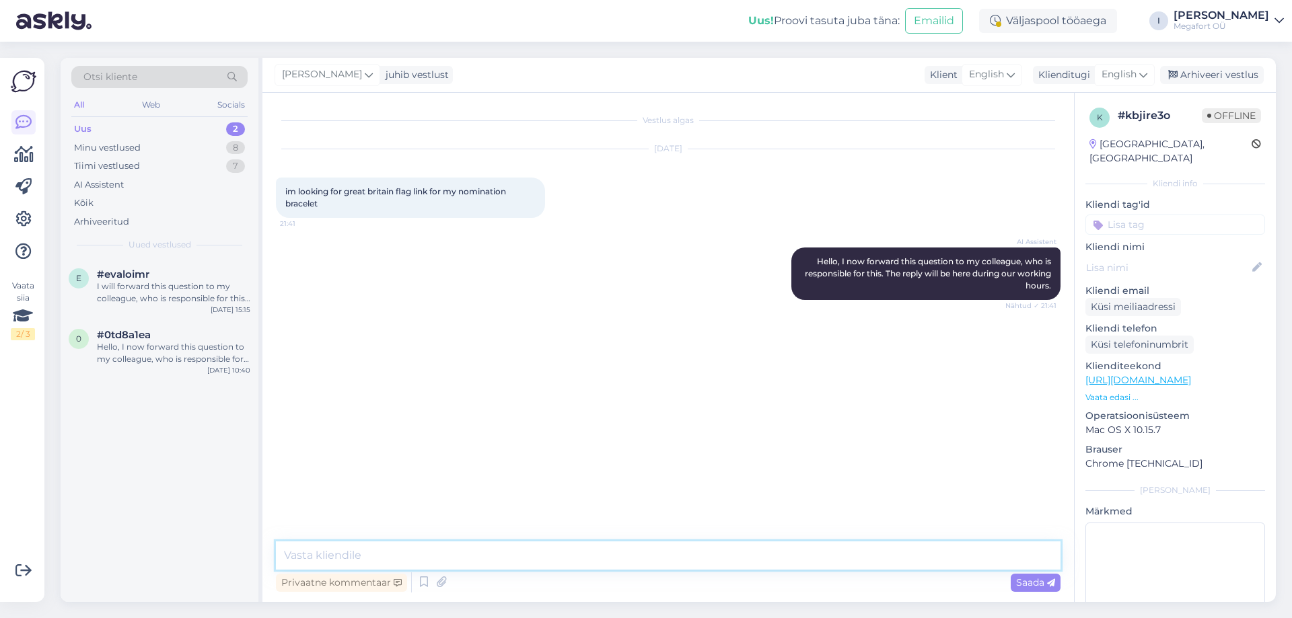
click at [443, 546] on textarea at bounding box center [668, 556] width 785 height 28
type textarea "Tere, kas soovikiste kuldset või hõbeda tooni lippu?"
click at [145, 284] on div "I will forward this question to my colleague, who is responsible for this. The …" at bounding box center [173, 293] width 153 height 24
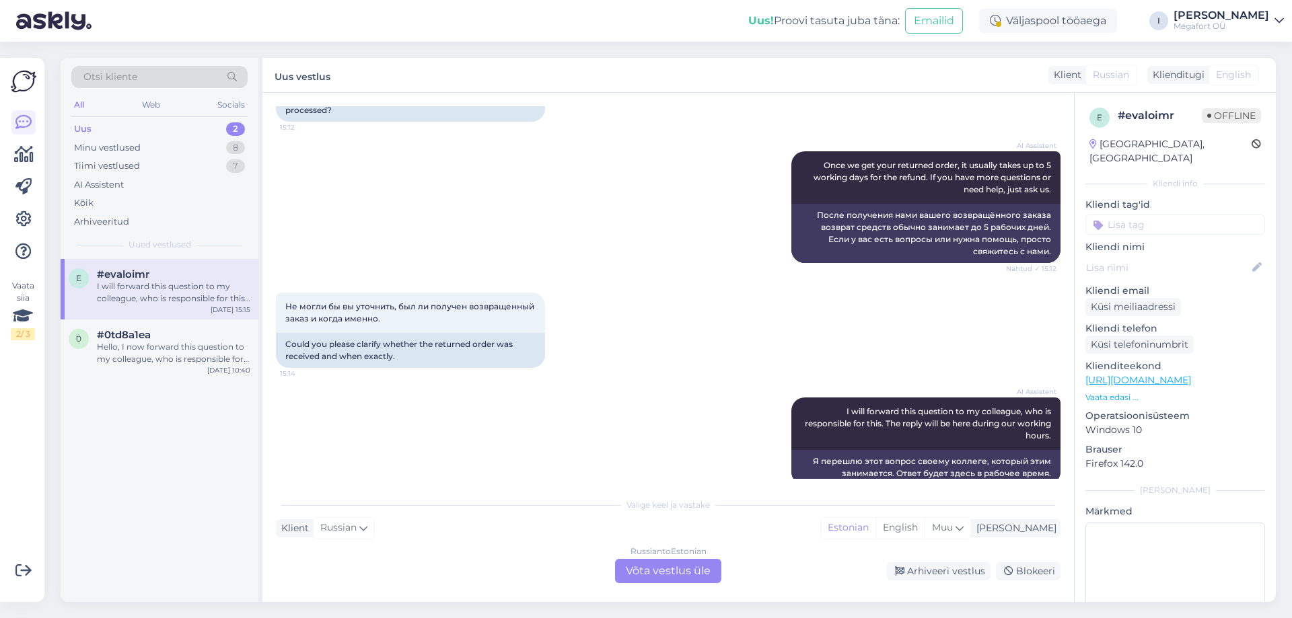
scroll to position [2000, 0]
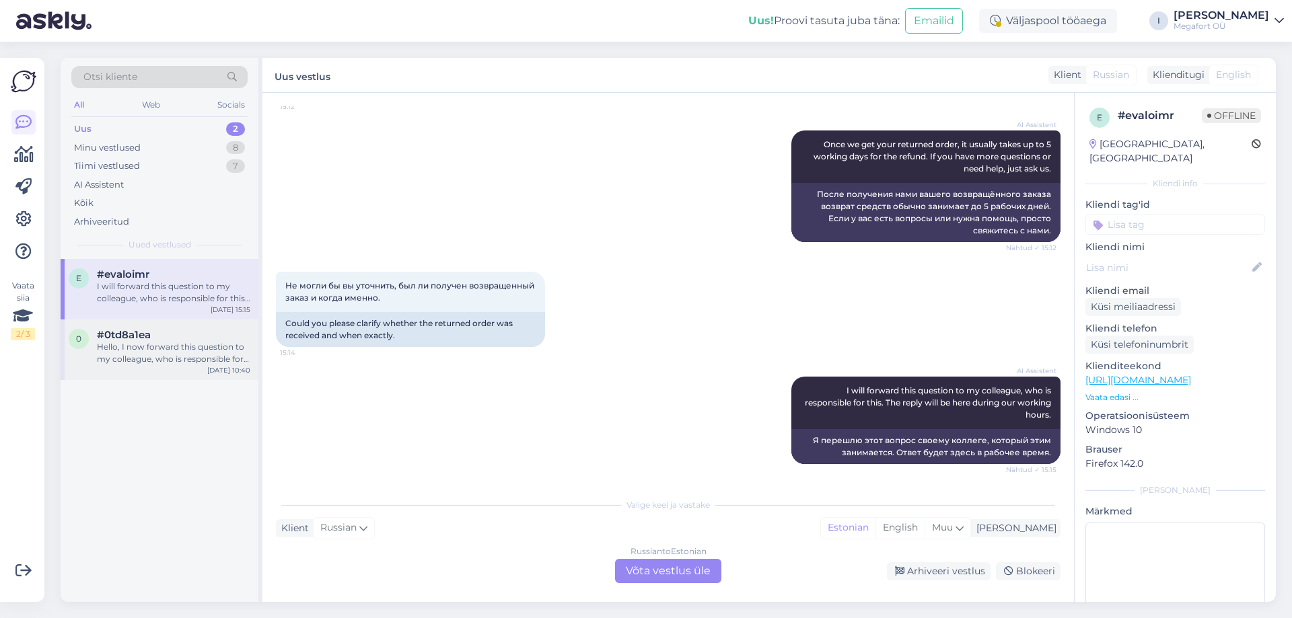
click at [143, 349] on div "Hello, I now forward this question to my colleague, who is responsible for this…" at bounding box center [173, 353] width 153 height 24
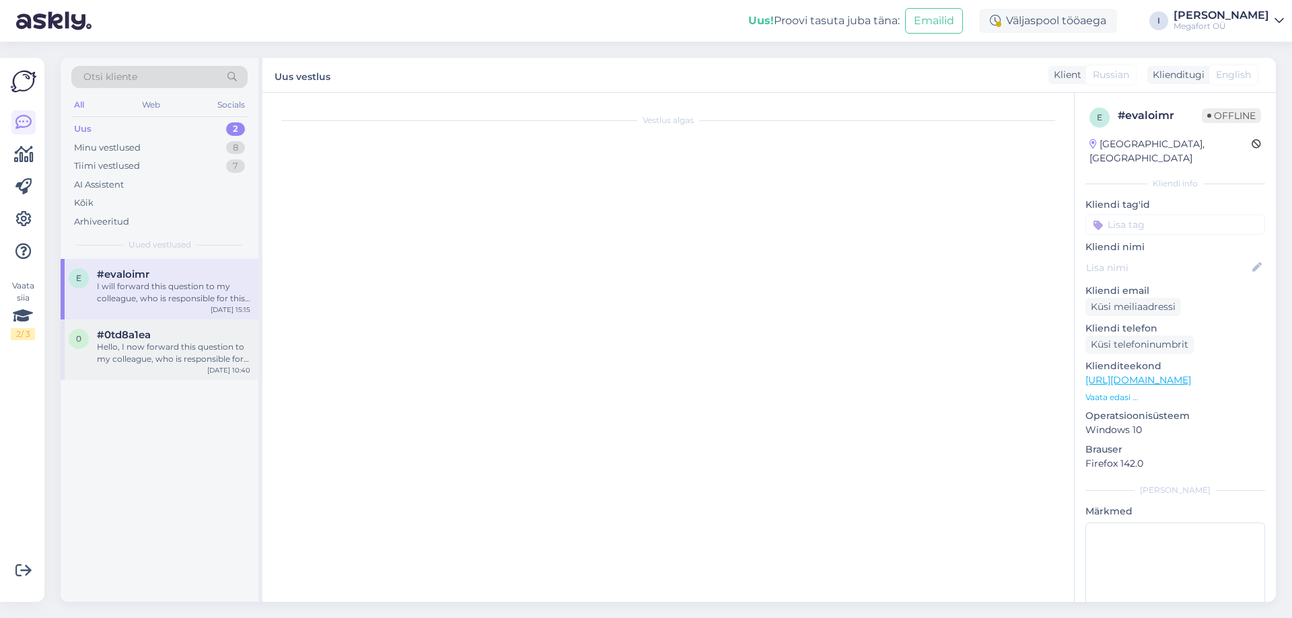
scroll to position [0, 0]
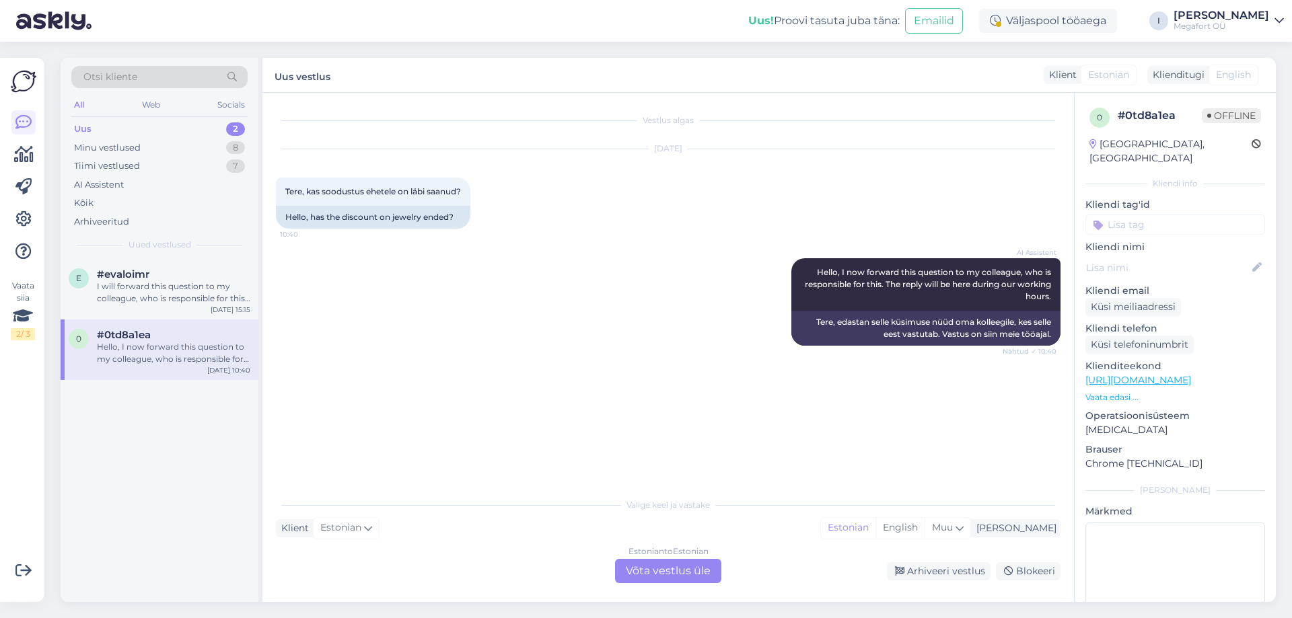
click at [655, 569] on div "Estonian to Estonian Võta vestlus üle" at bounding box center [668, 571] width 106 height 24
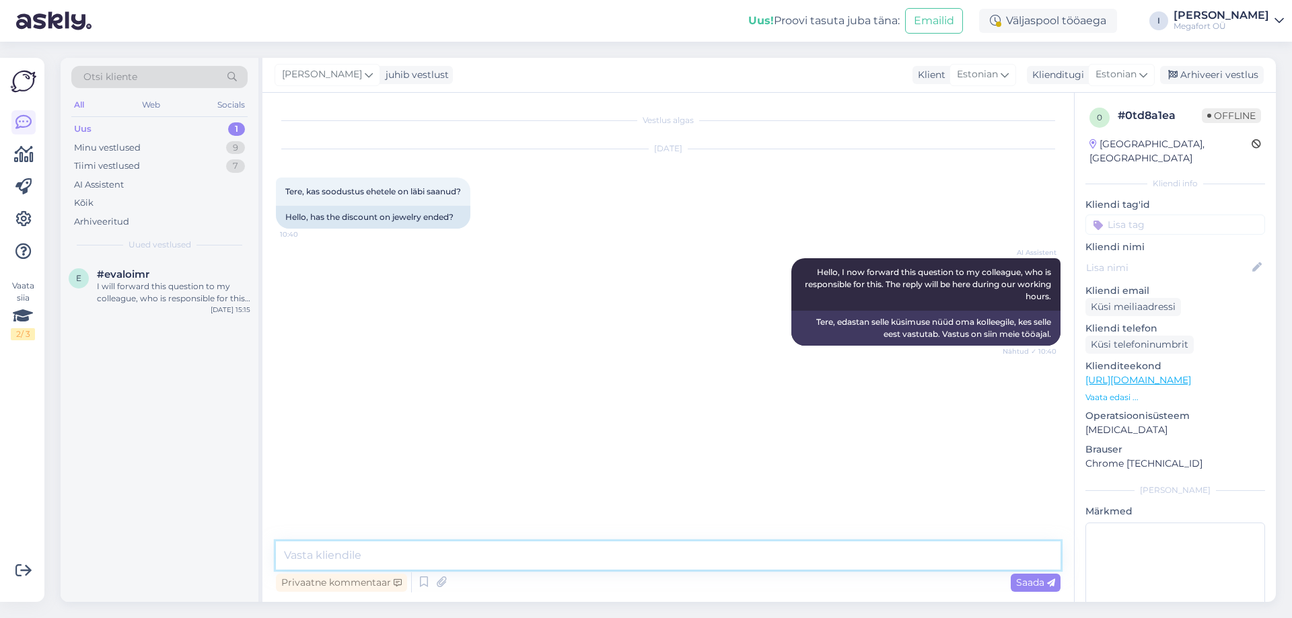
click at [427, 552] on textarea at bounding box center [668, 556] width 785 height 28
type textarea "Tere, kahjuks on hetkel soodustus ehetele lõppenud, saame pakkuda püsikliendi s…"
click at [1027, 584] on span "Saada" at bounding box center [1035, 583] width 39 height 12
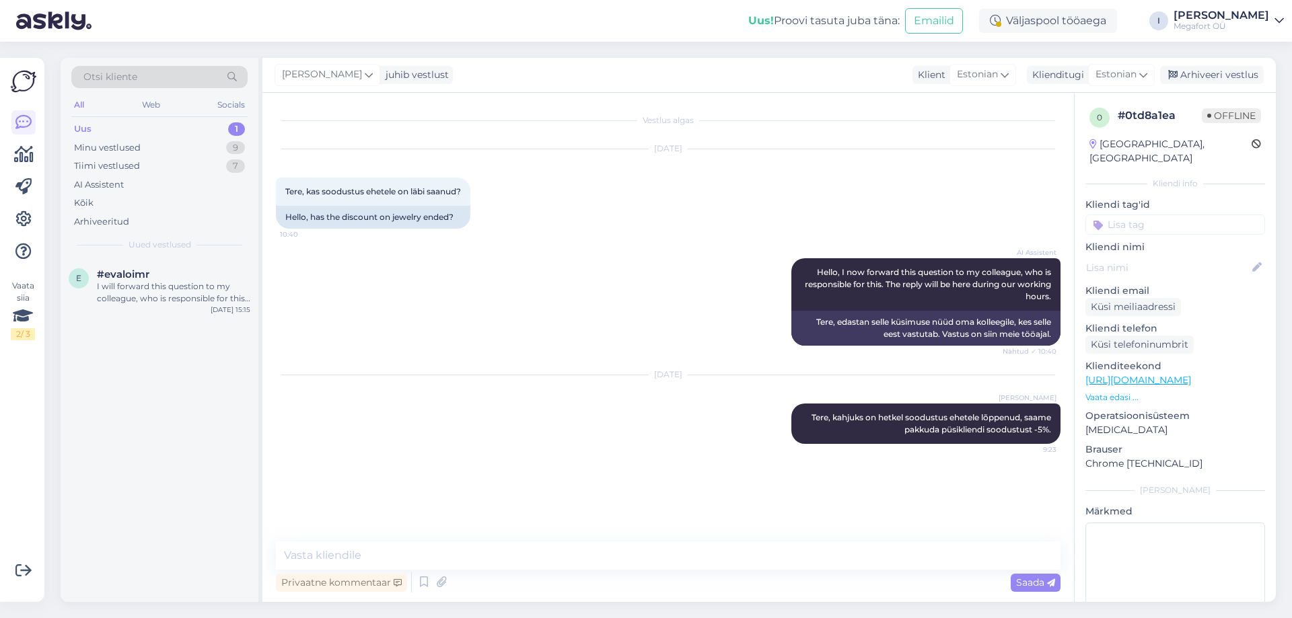
click at [91, 128] on div "Uus" at bounding box center [82, 128] width 17 height 13
click at [87, 124] on div "Uus" at bounding box center [82, 128] width 17 height 13
click at [139, 281] on div "I will forward this question to my colleague, who is responsible for this. The …" at bounding box center [173, 293] width 153 height 24
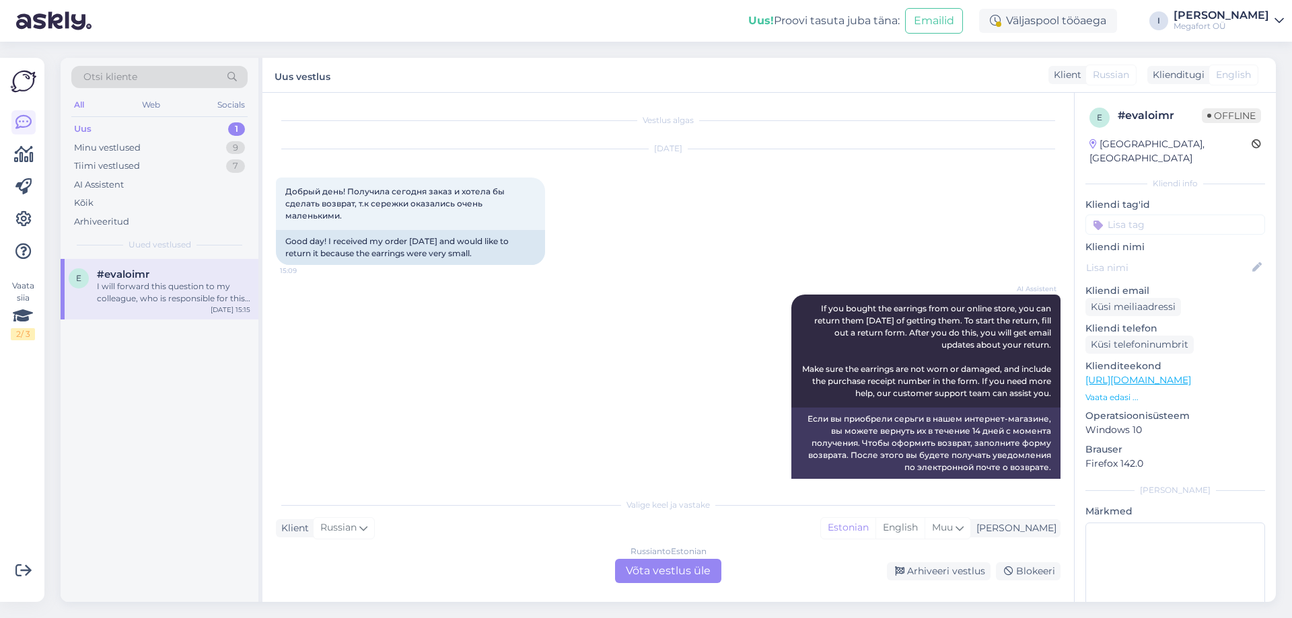
scroll to position [2000, 0]
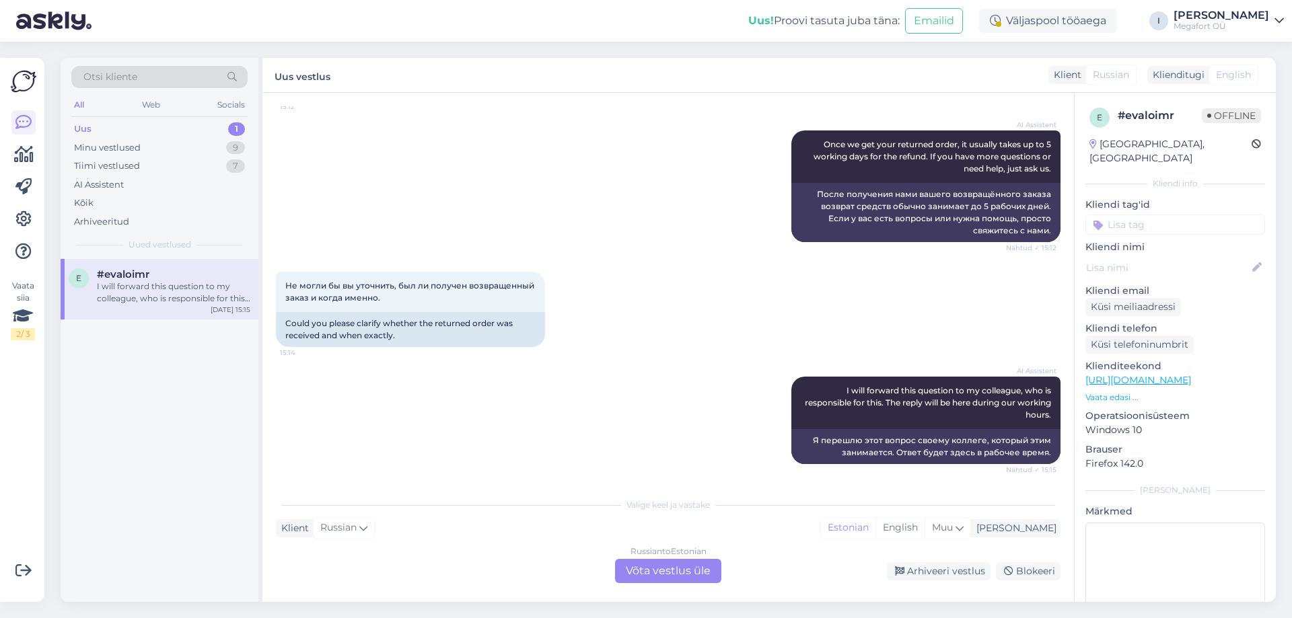
click at [91, 125] on div "Uus" at bounding box center [82, 128] width 17 height 13
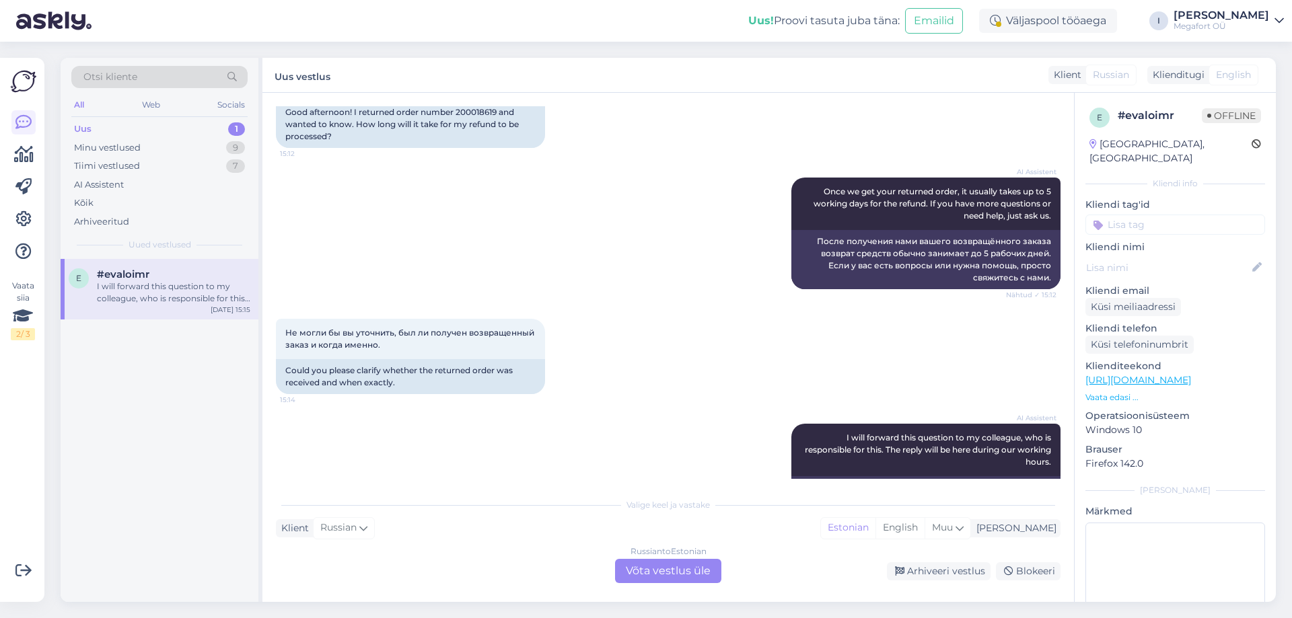
scroll to position [1933, 0]
